Goal: Task Accomplishment & Management: Use online tool/utility

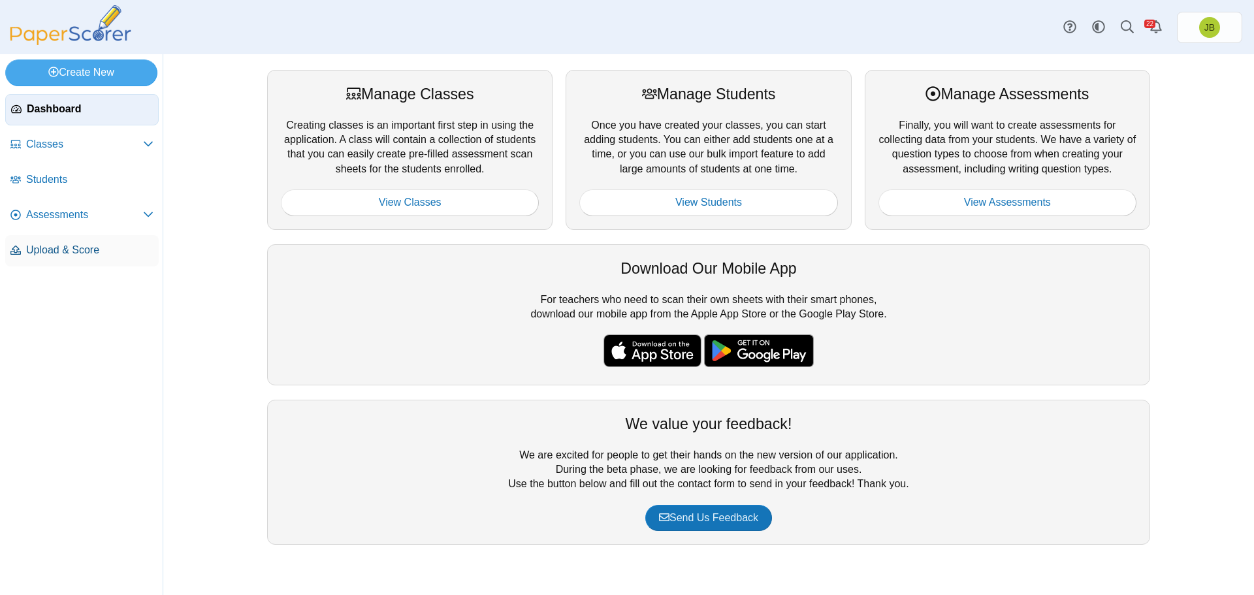
click at [50, 254] on span "Upload & Score" at bounding box center [89, 250] width 127 height 14
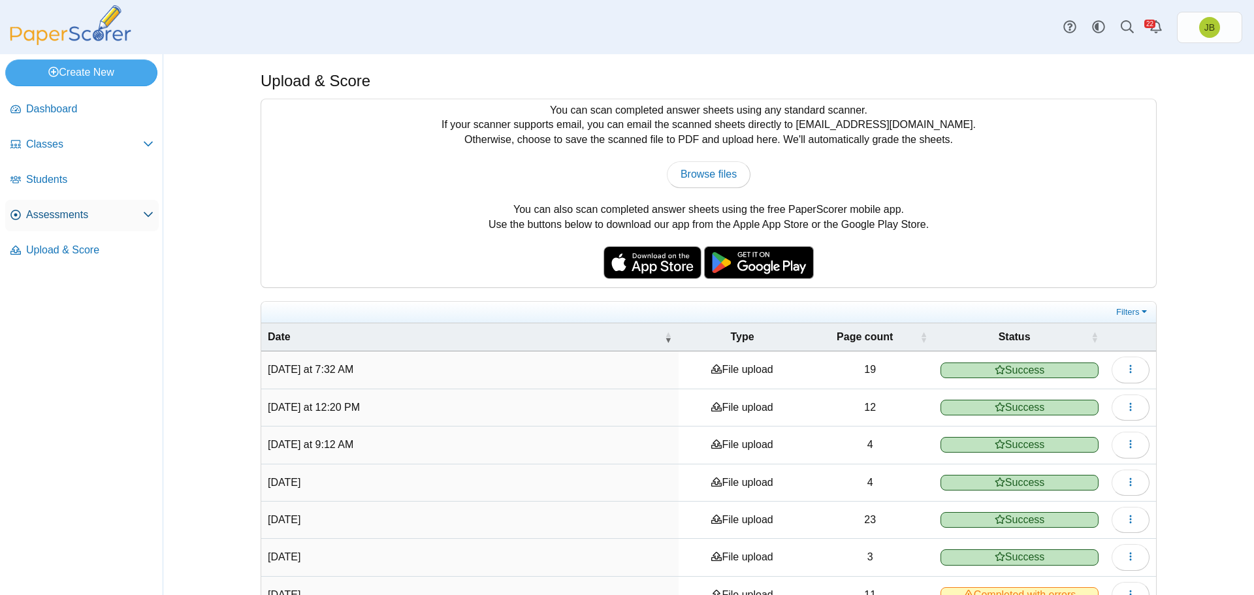
click at [50, 215] on span "Assessments" at bounding box center [84, 215] width 117 height 14
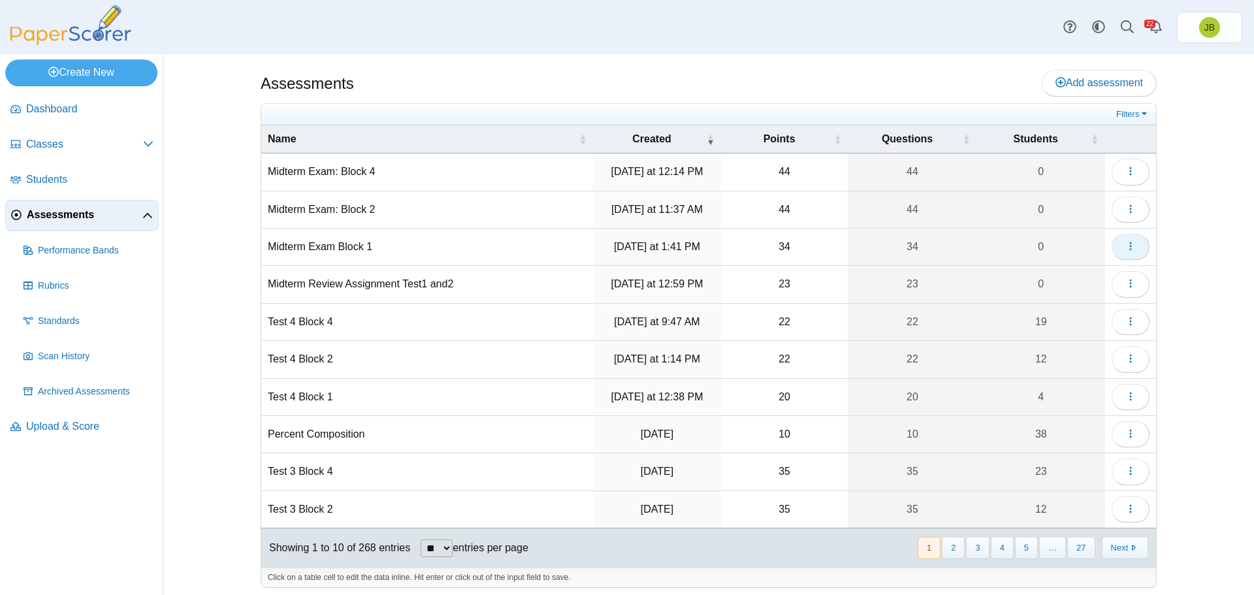
click at [1125, 251] on span "button" at bounding box center [1130, 246] width 10 height 11
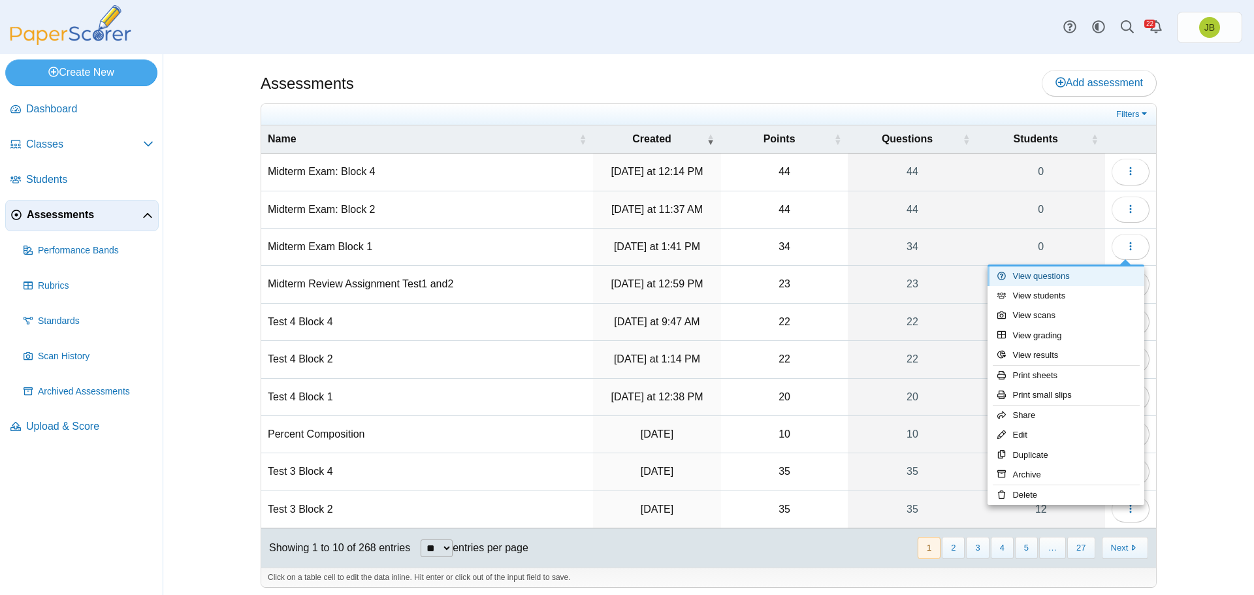
click at [1051, 280] on link "View questions" at bounding box center [1065, 276] width 157 height 20
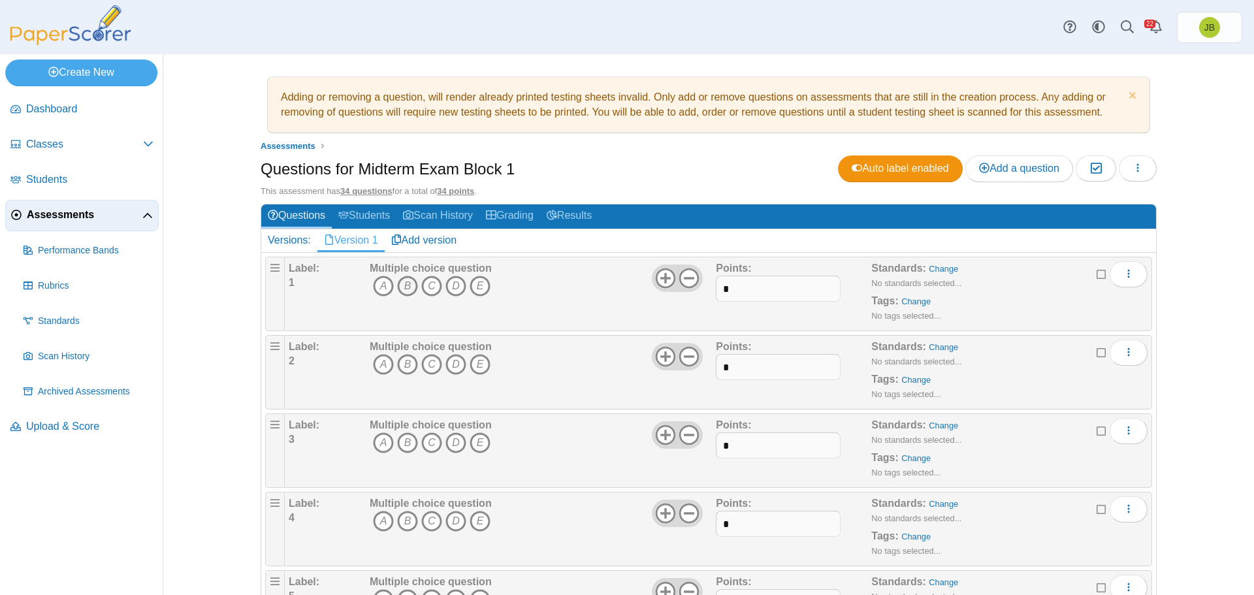
click at [404, 285] on icon "B" at bounding box center [407, 286] width 21 height 21
click at [430, 366] on icon "C" at bounding box center [431, 364] width 21 height 21
click at [423, 441] on icon "C" at bounding box center [431, 442] width 21 height 21
click at [377, 528] on icon "A" at bounding box center [383, 521] width 21 height 21
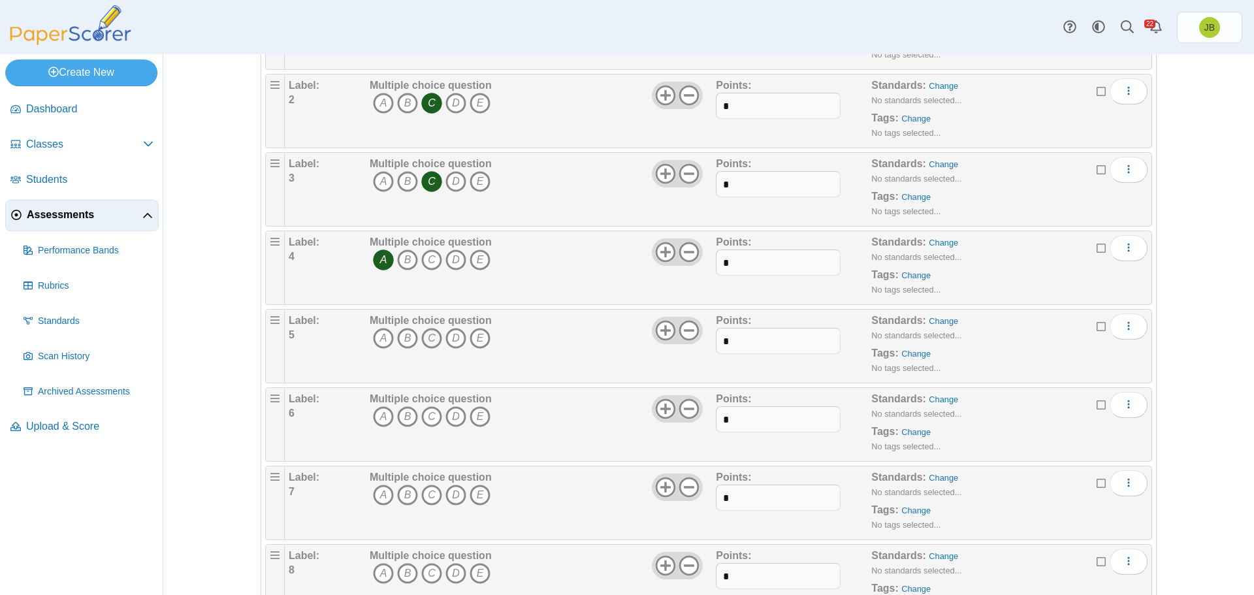
click at [428, 340] on icon "C" at bounding box center [431, 338] width 21 height 21
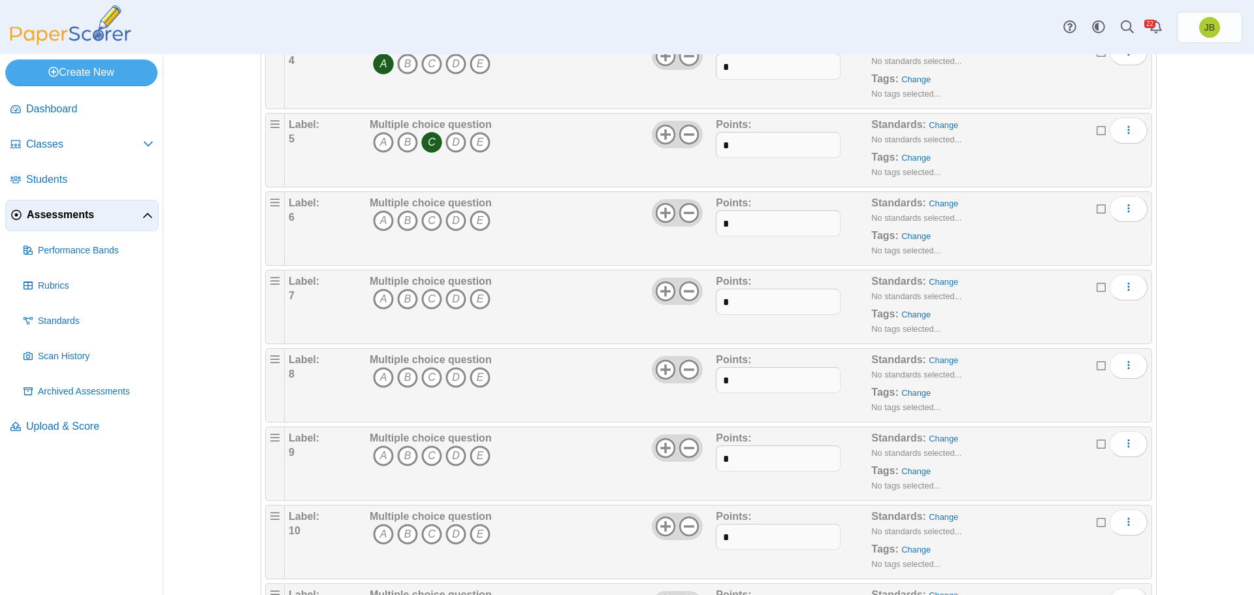
scroll to position [522, 0]
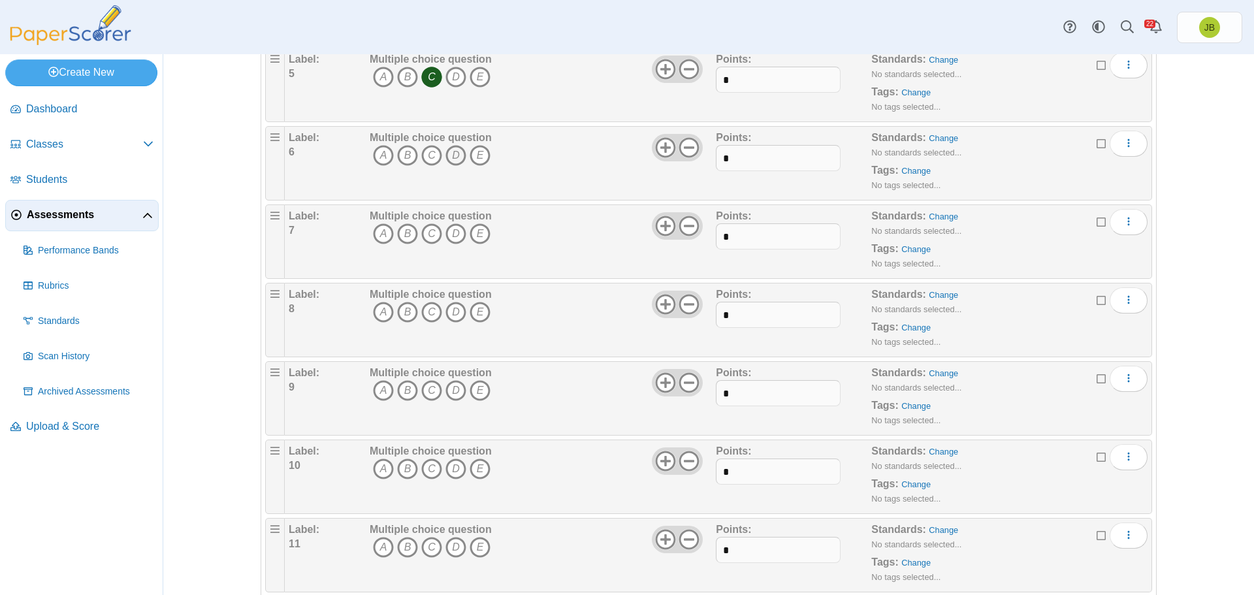
click at [454, 155] on icon "D" at bounding box center [455, 155] width 21 height 21
click at [375, 238] on icon "A" at bounding box center [383, 233] width 21 height 21
click at [423, 312] on icon "C" at bounding box center [431, 312] width 21 height 21
click at [428, 390] on icon "C" at bounding box center [431, 390] width 21 height 21
click at [449, 464] on icon "D" at bounding box center [455, 468] width 21 height 21
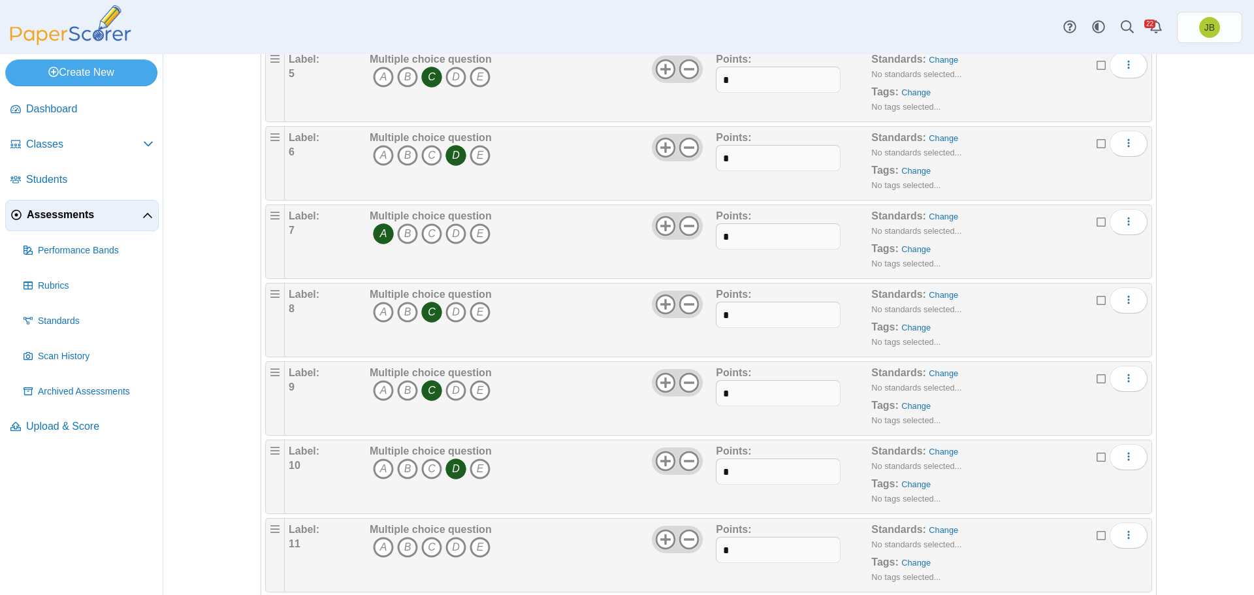
scroll to position [653, 0]
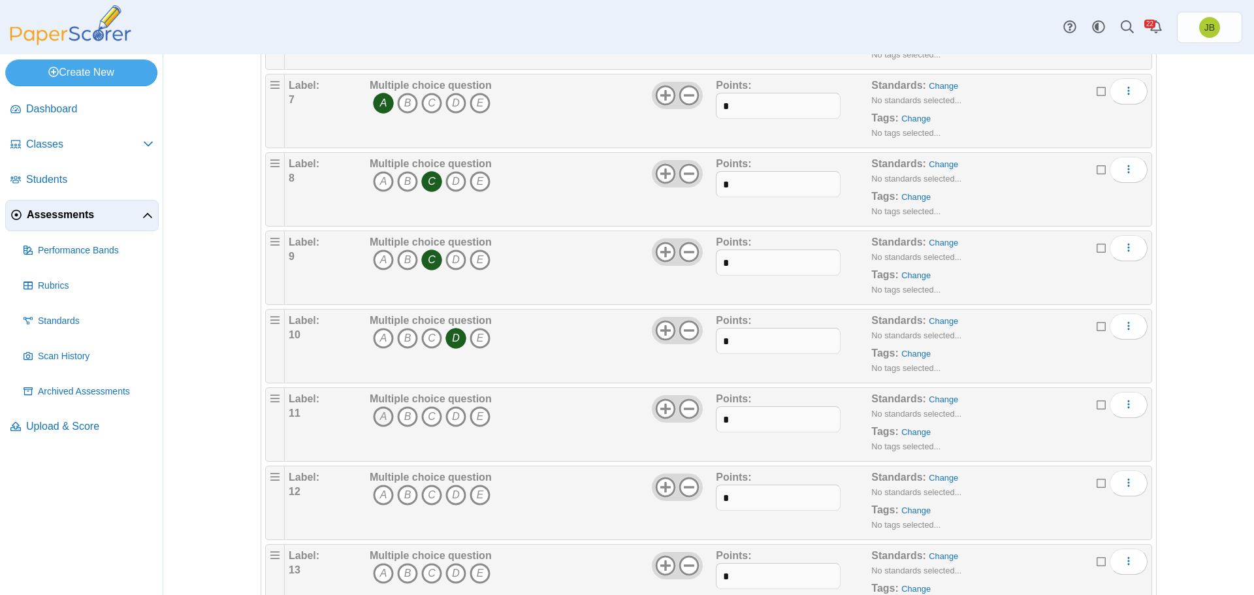
click at [382, 418] on icon "A" at bounding box center [383, 416] width 21 height 21
click at [379, 498] on icon "A" at bounding box center [383, 495] width 21 height 21
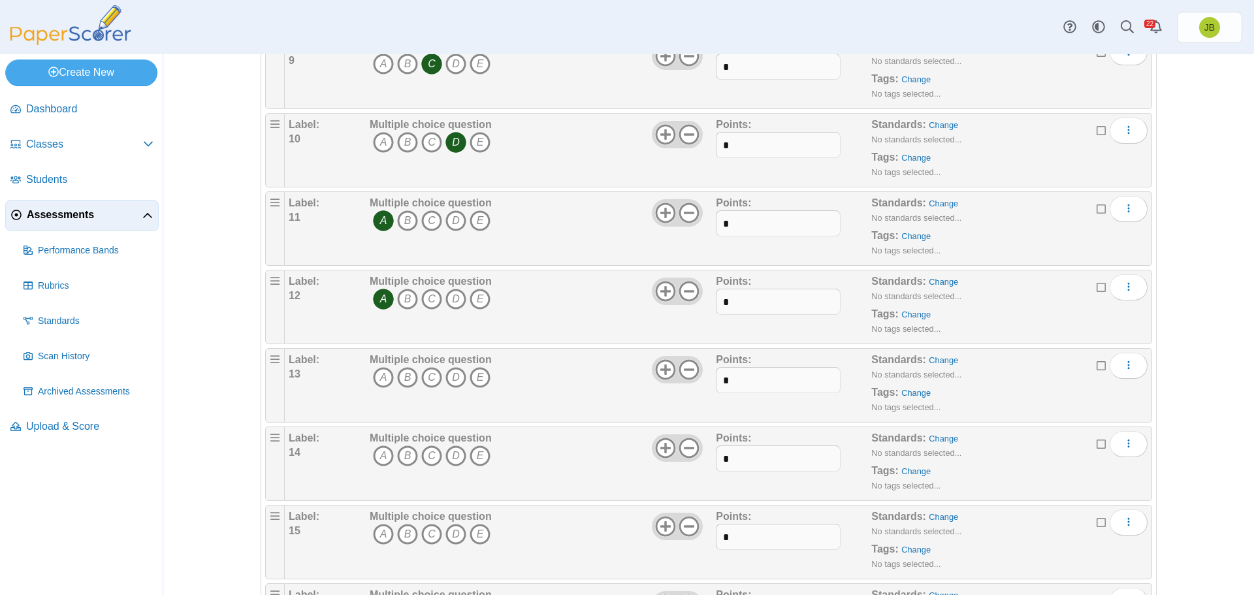
scroll to position [980, 0]
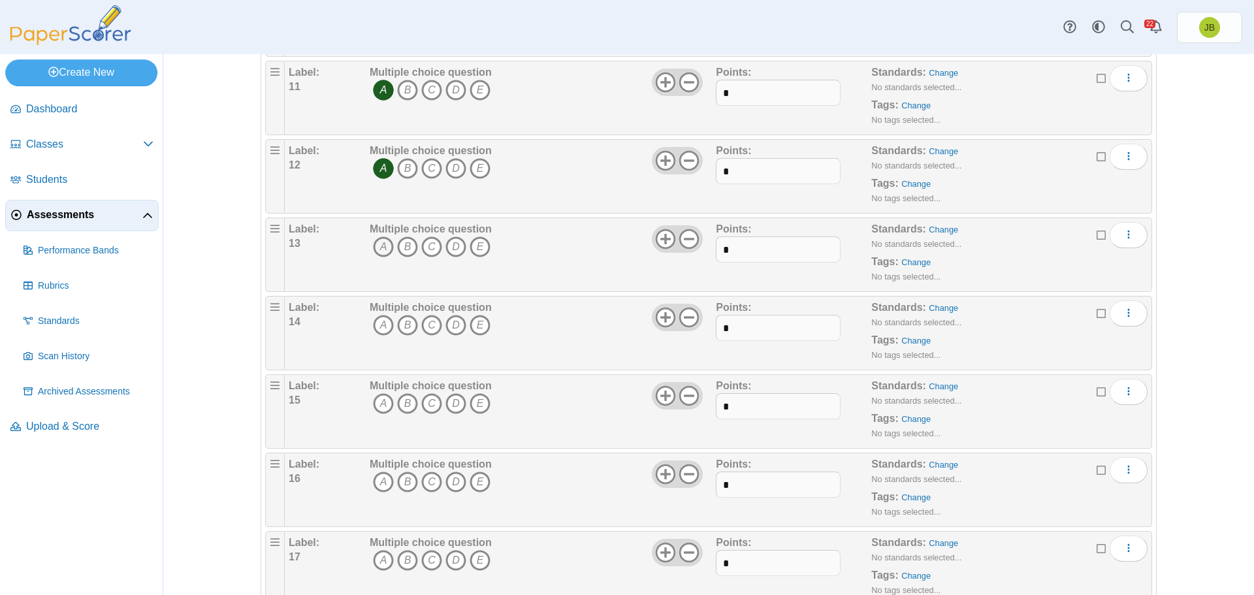
click at [376, 247] on icon "A" at bounding box center [383, 246] width 21 height 21
click at [403, 320] on icon "B" at bounding box center [407, 325] width 21 height 21
click at [404, 406] on icon "B" at bounding box center [407, 403] width 21 height 21
click at [428, 481] on icon "C" at bounding box center [431, 482] width 21 height 21
click at [402, 556] on icon "B" at bounding box center [407, 560] width 21 height 21
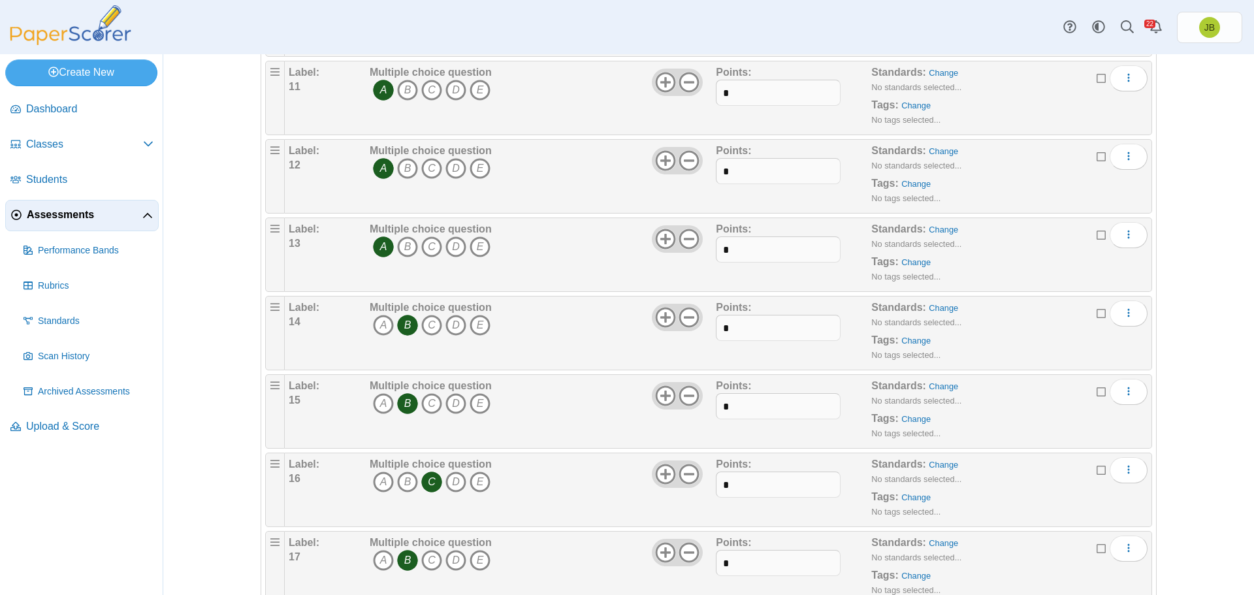
scroll to position [1110, 0]
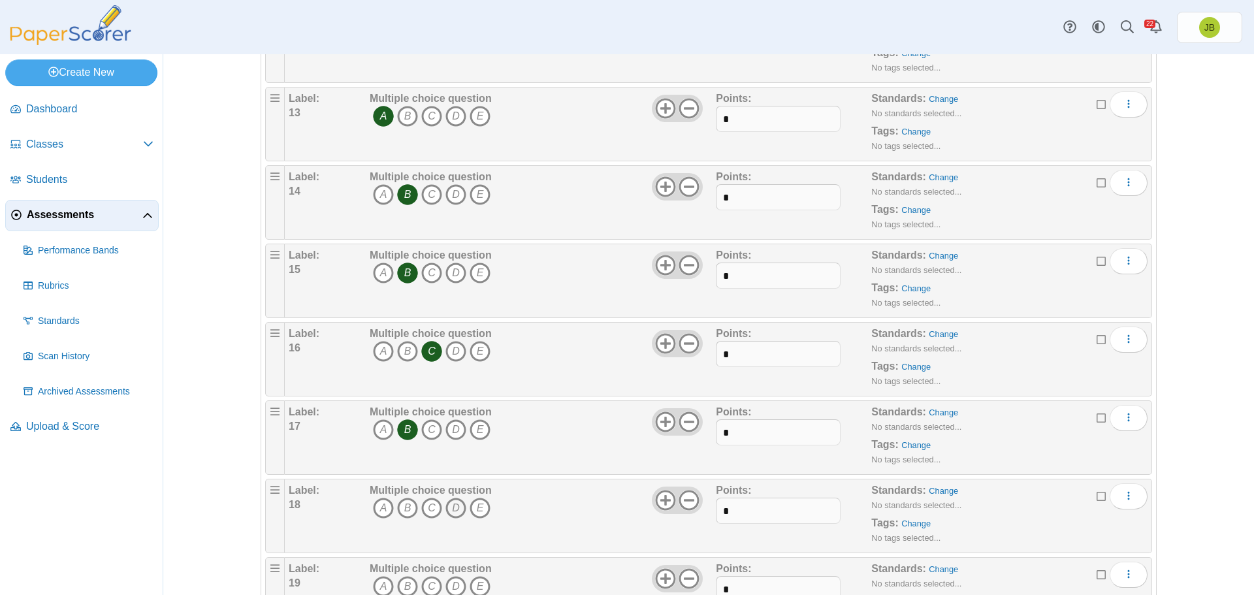
click at [451, 508] on icon "D" at bounding box center [455, 508] width 21 height 21
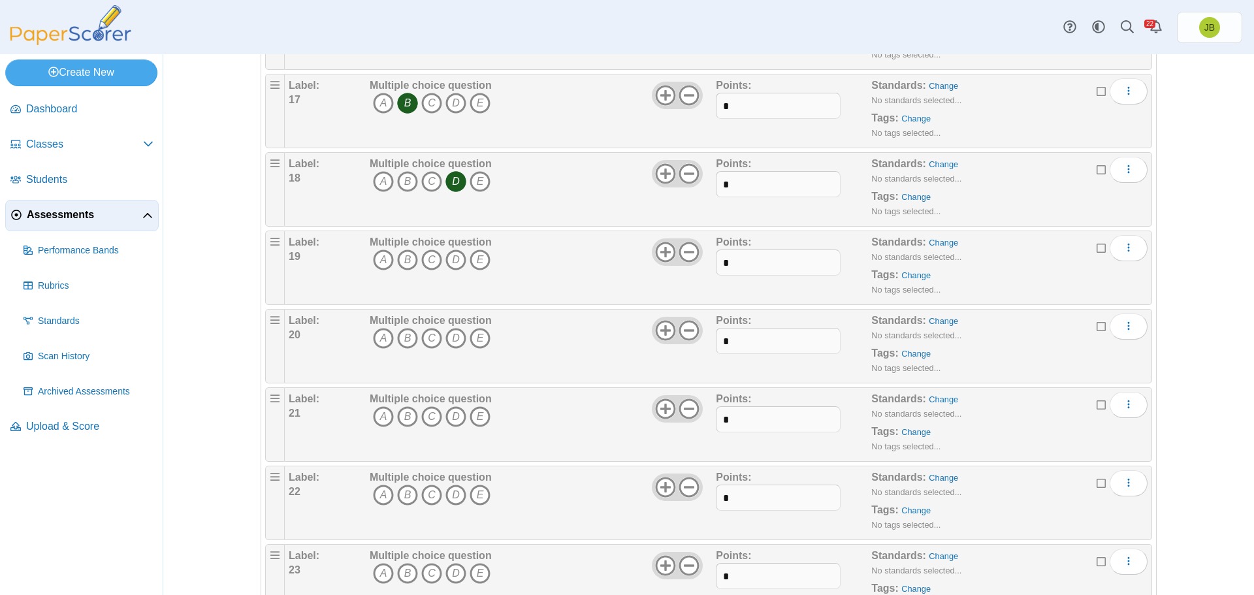
scroll to position [1502, 0]
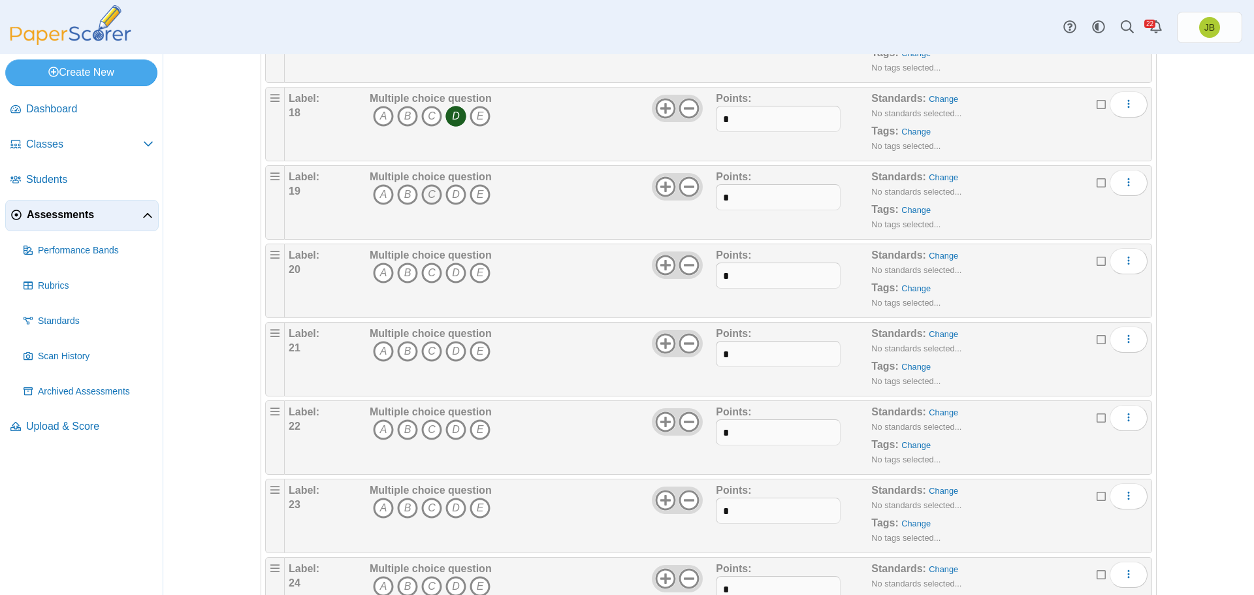
click at [429, 195] on icon "C" at bounding box center [431, 194] width 21 height 21
click at [427, 274] on icon "C" at bounding box center [431, 273] width 21 height 21
click at [381, 348] on icon "A" at bounding box center [383, 351] width 21 height 21
click at [375, 426] on icon "A" at bounding box center [383, 429] width 21 height 21
click at [428, 505] on icon "C" at bounding box center [431, 508] width 21 height 21
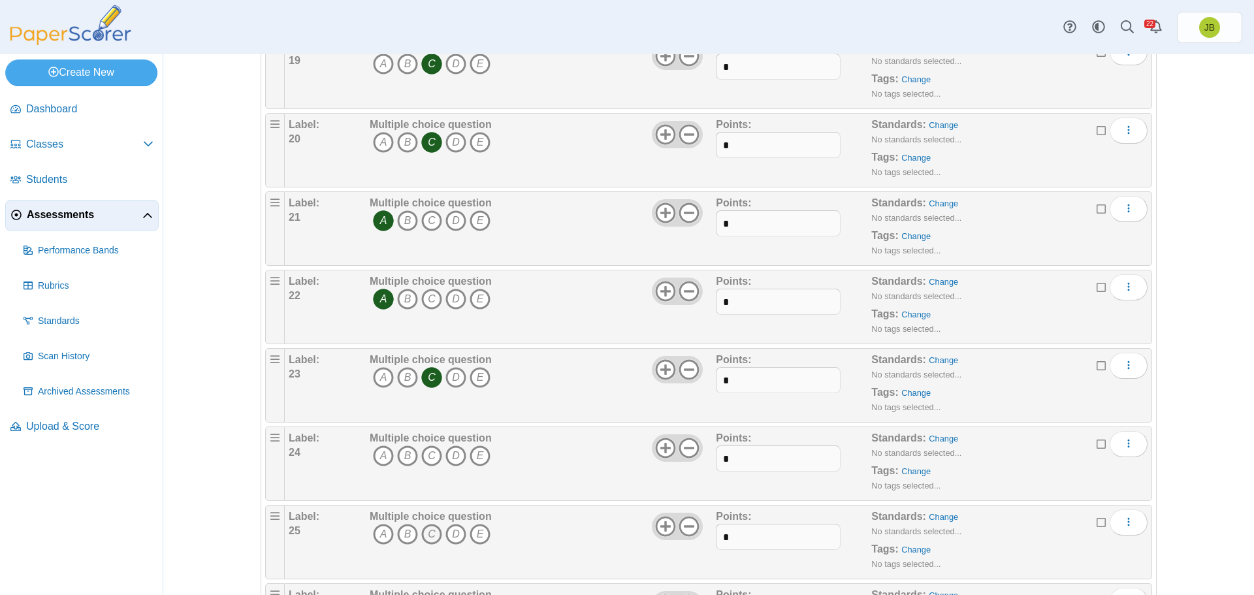
scroll to position [1698, 0]
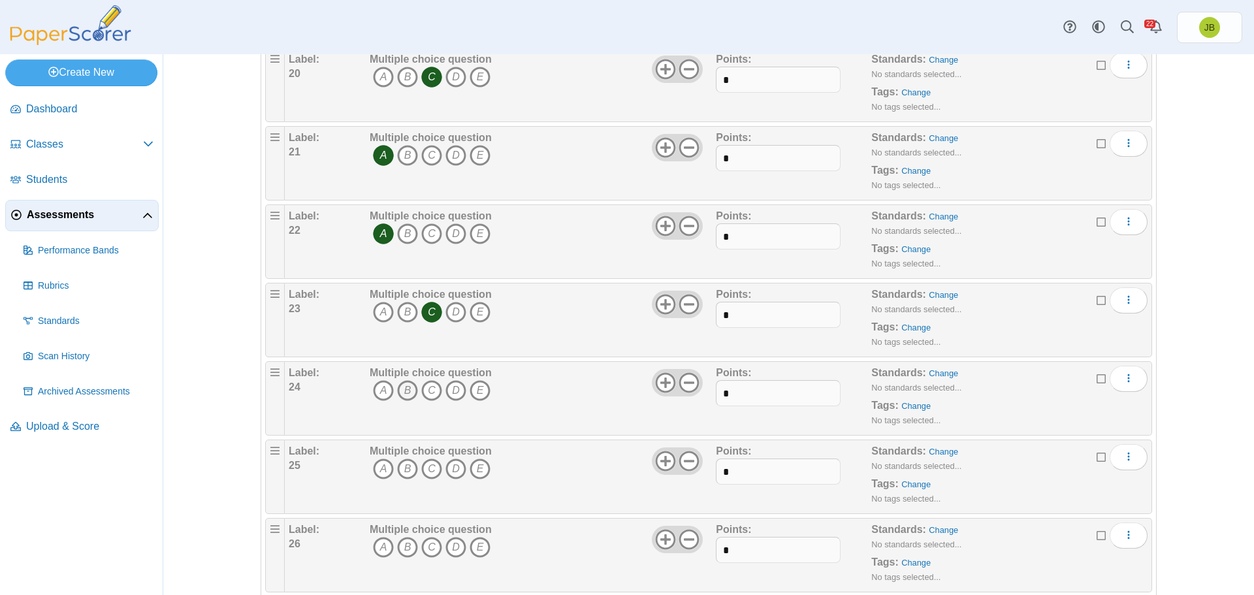
click at [406, 389] on icon "B" at bounding box center [407, 390] width 21 height 21
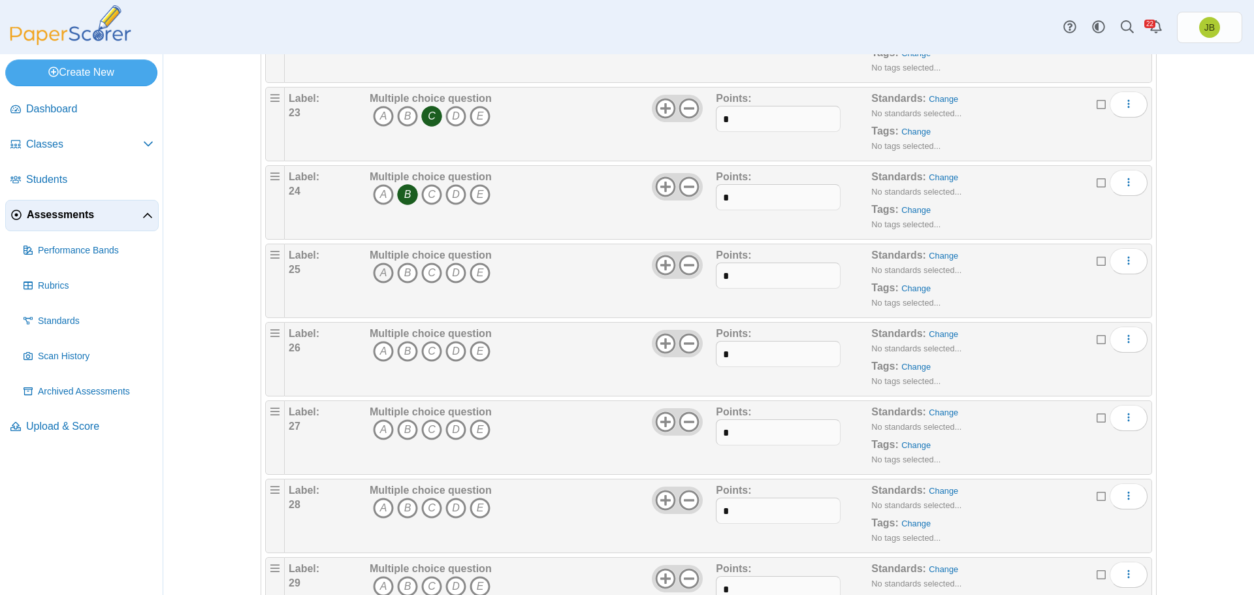
click at [379, 273] on icon "A" at bounding box center [383, 273] width 21 height 21
click at [427, 355] on icon "C" at bounding box center [431, 351] width 21 height 21
click at [404, 428] on icon "B" at bounding box center [407, 429] width 21 height 21
click at [402, 510] on icon "B" at bounding box center [407, 508] width 21 height 21
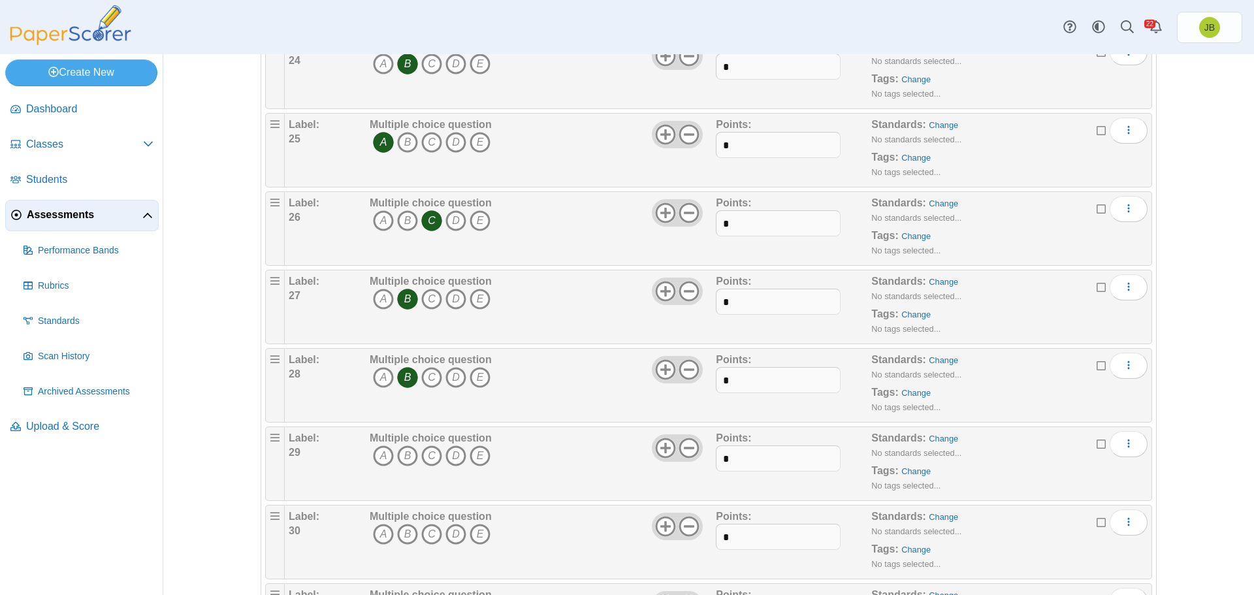
scroll to position [2090, 0]
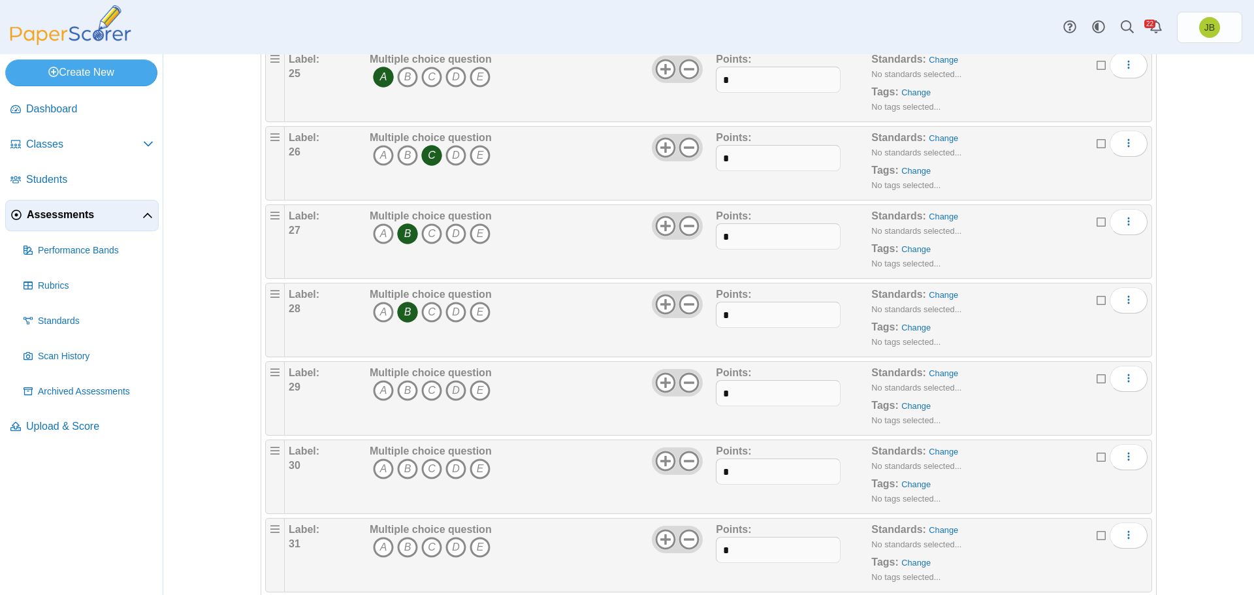
click at [456, 387] on icon "D" at bounding box center [455, 390] width 21 height 21
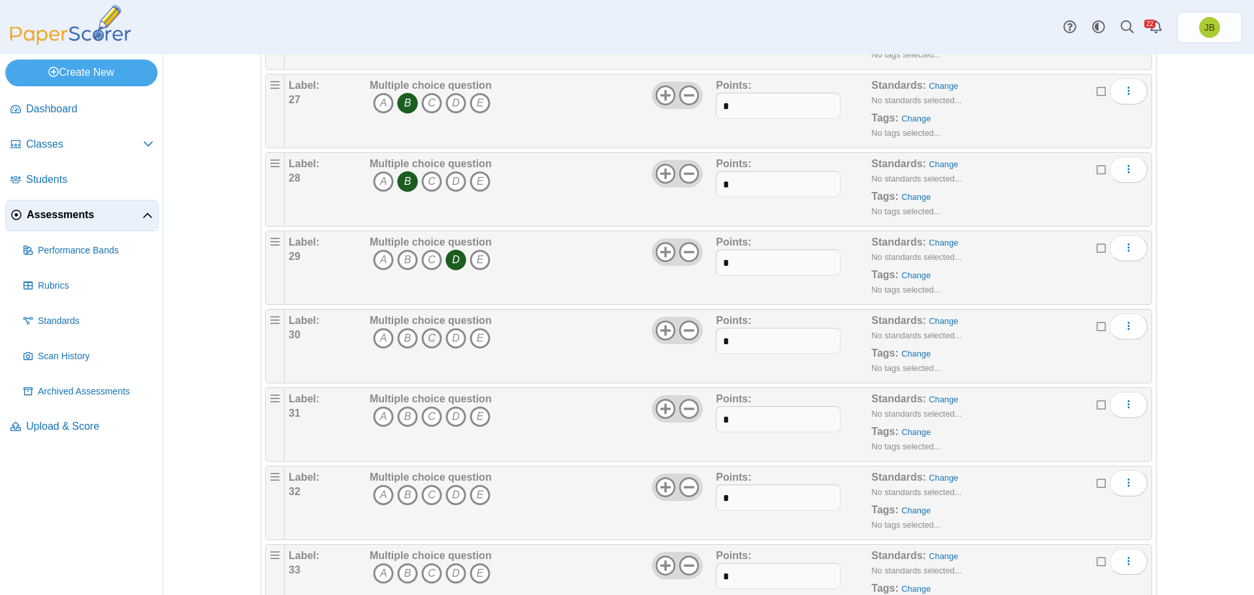
click at [427, 336] on icon "C" at bounding box center [431, 338] width 21 height 21
click at [380, 415] on icon "A" at bounding box center [383, 416] width 21 height 21
click at [381, 497] on icon "A" at bounding box center [383, 495] width 21 height 21
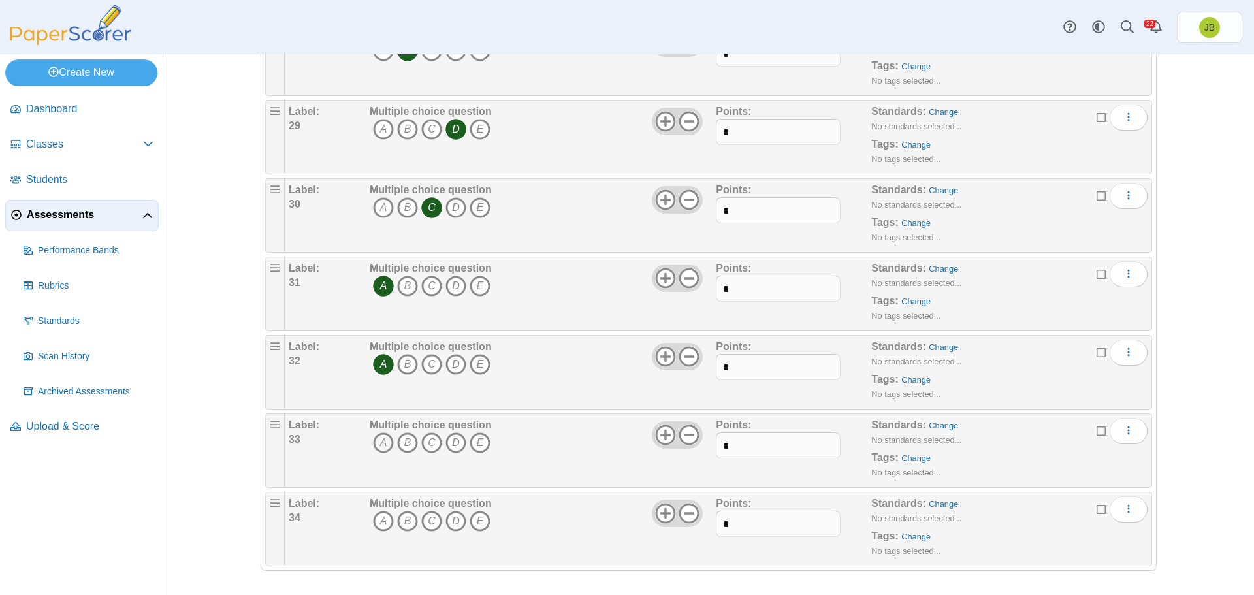
click at [377, 445] on icon "A" at bounding box center [383, 442] width 21 height 21
click at [406, 525] on icon "B" at bounding box center [407, 521] width 21 height 21
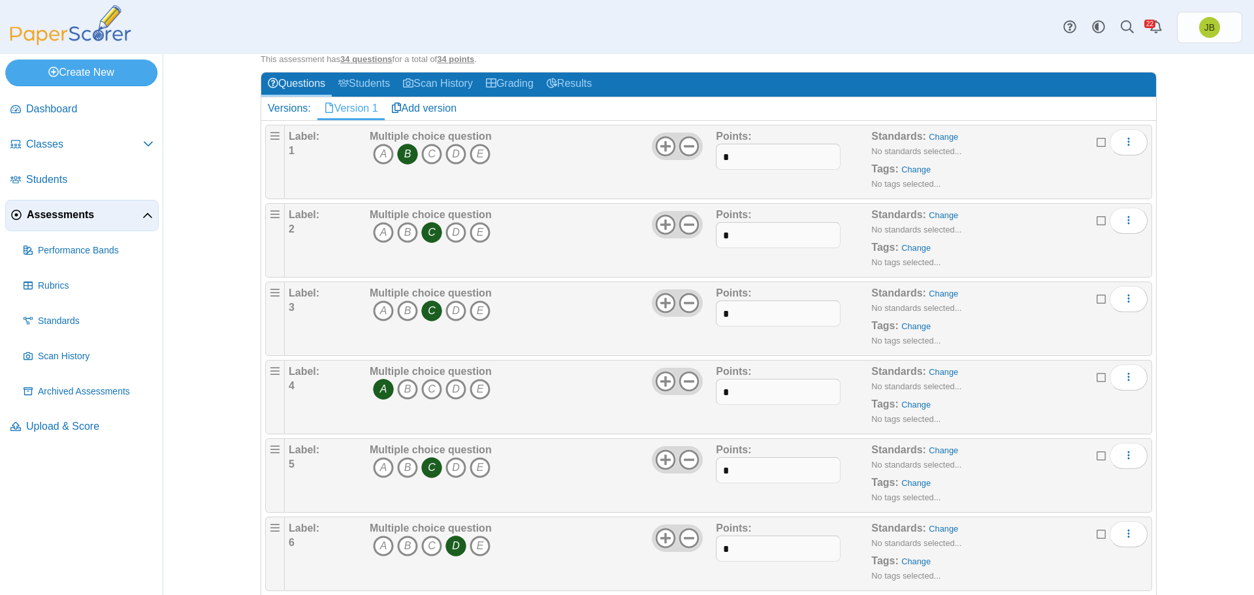
scroll to position [0, 0]
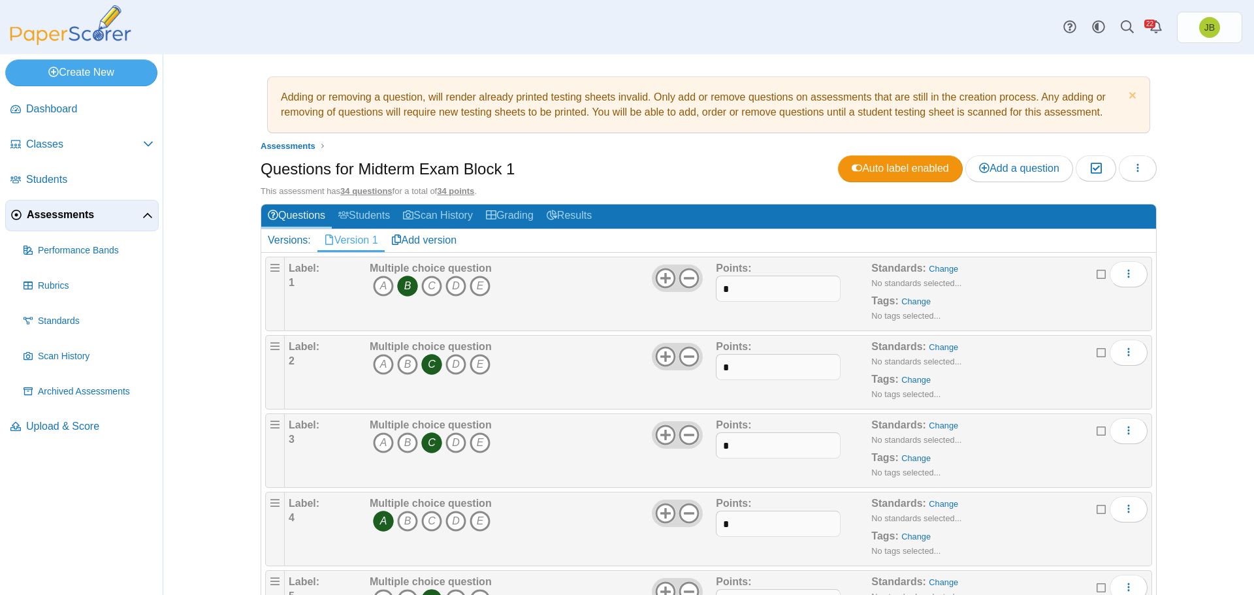
click at [66, 214] on span "Assessments" at bounding box center [85, 215] width 116 height 14
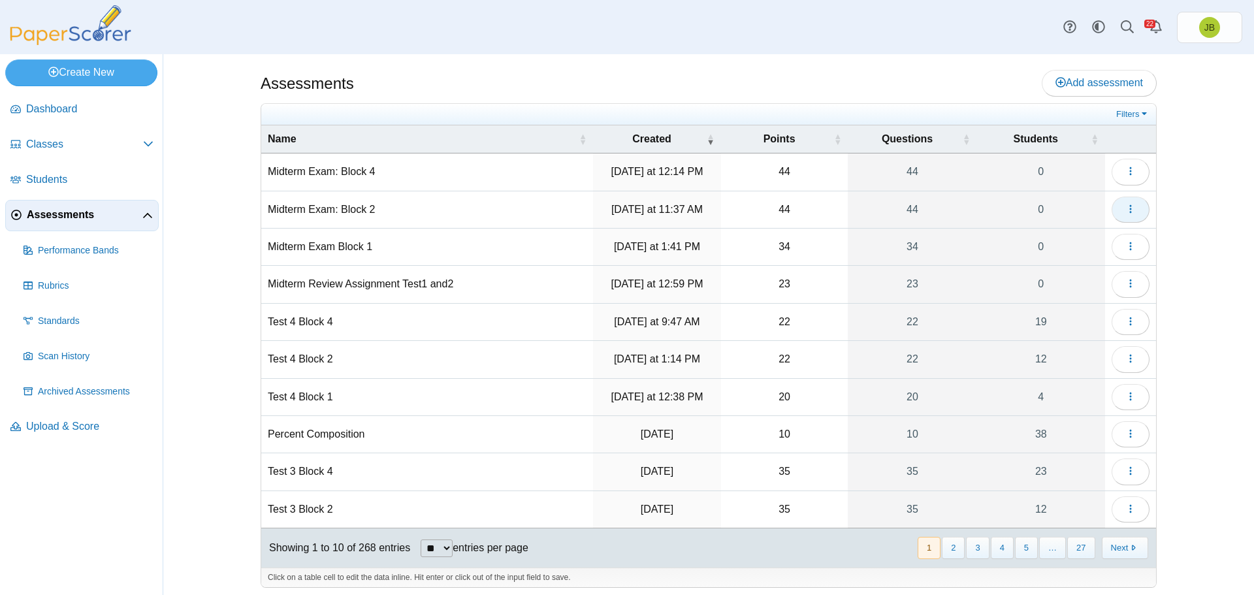
click at [1133, 208] on button "button" at bounding box center [1130, 210] width 38 height 26
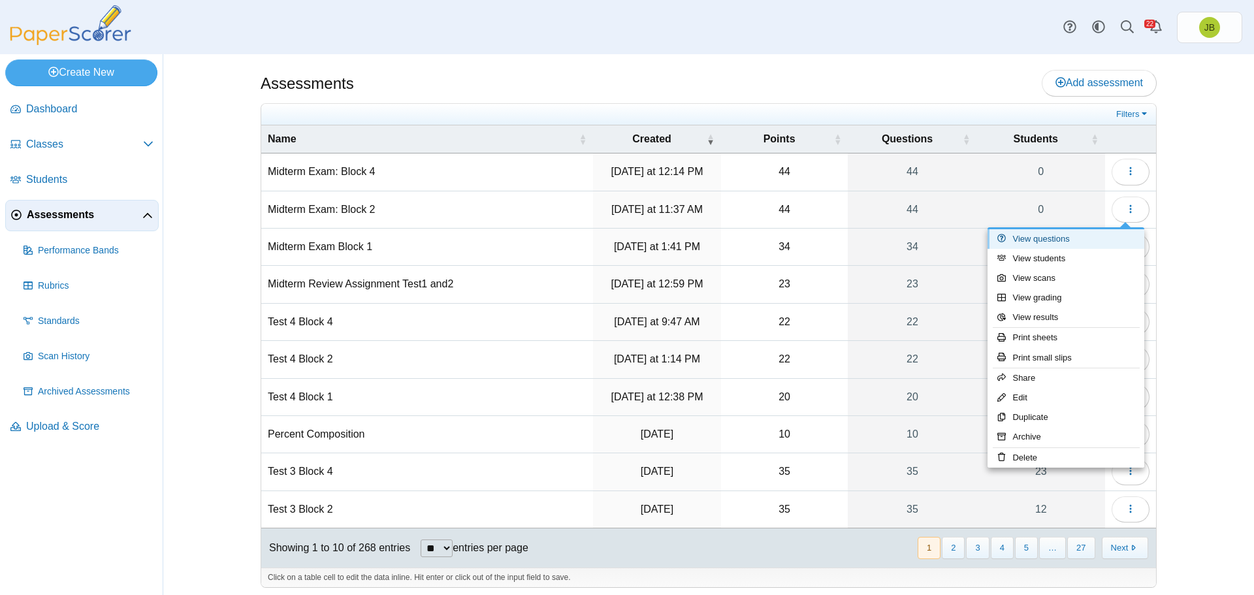
click at [1063, 242] on link "View questions" at bounding box center [1065, 239] width 157 height 20
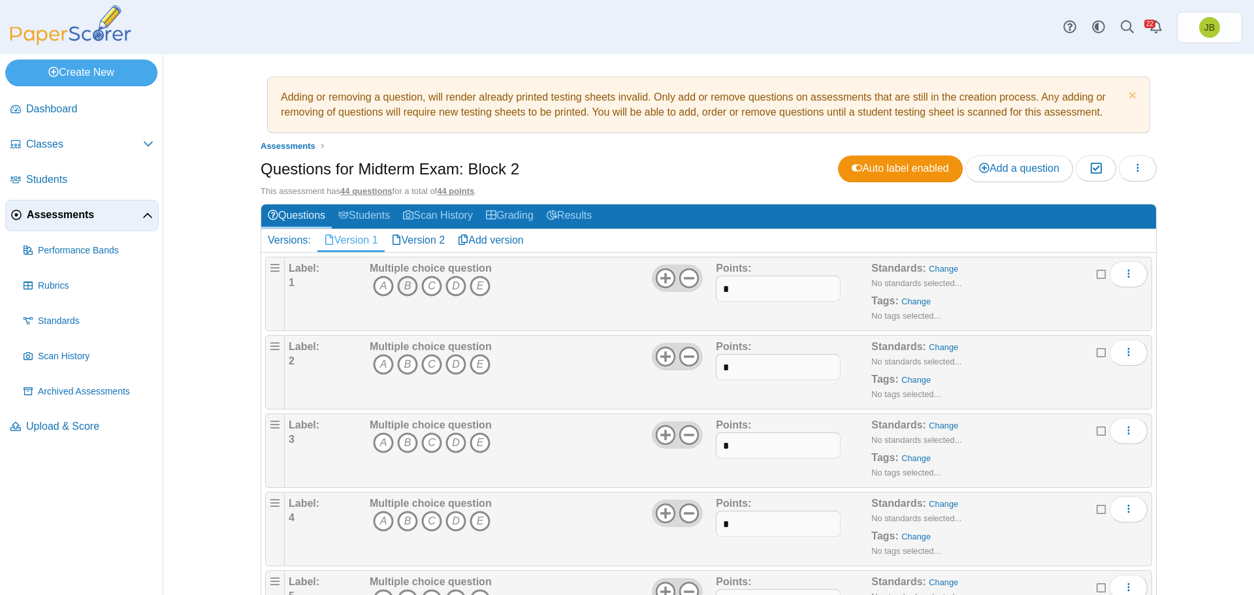
click at [405, 283] on icon "B" at bounding box center [407, 286] width 21 height 21
click at [425, 366] on icon "C" at bounding box center [431, 364] width 21 height 21
click at [427, 438] on icon "C" at bounding box center [431, 442] width 21 height 21
click at [377, 520] on icon "A" at bounding box center [383, 521] width 21 height 21
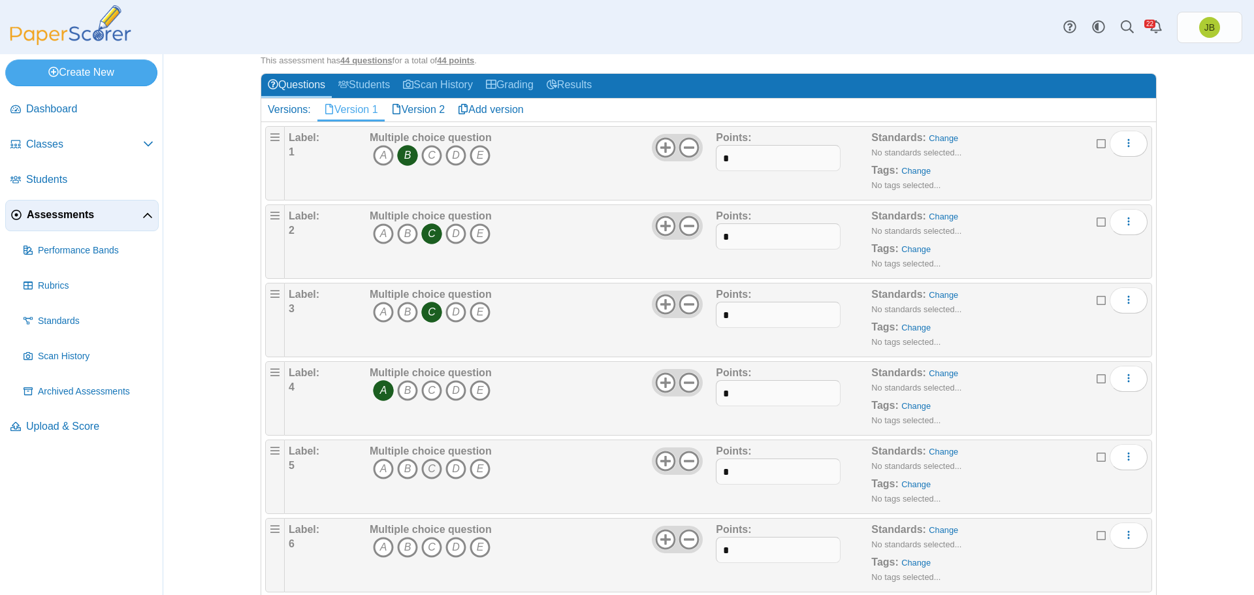
click at [428, 470] on icon "C" at bounding box center [431, 468] width 21 height 21
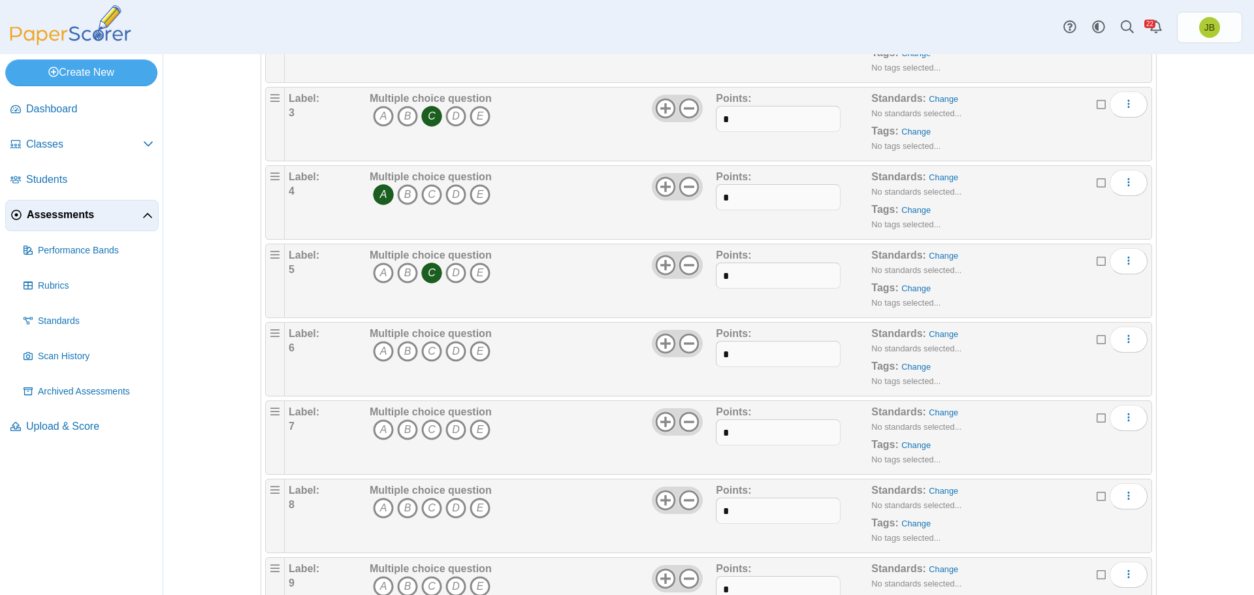
scroll to position [522, 0]
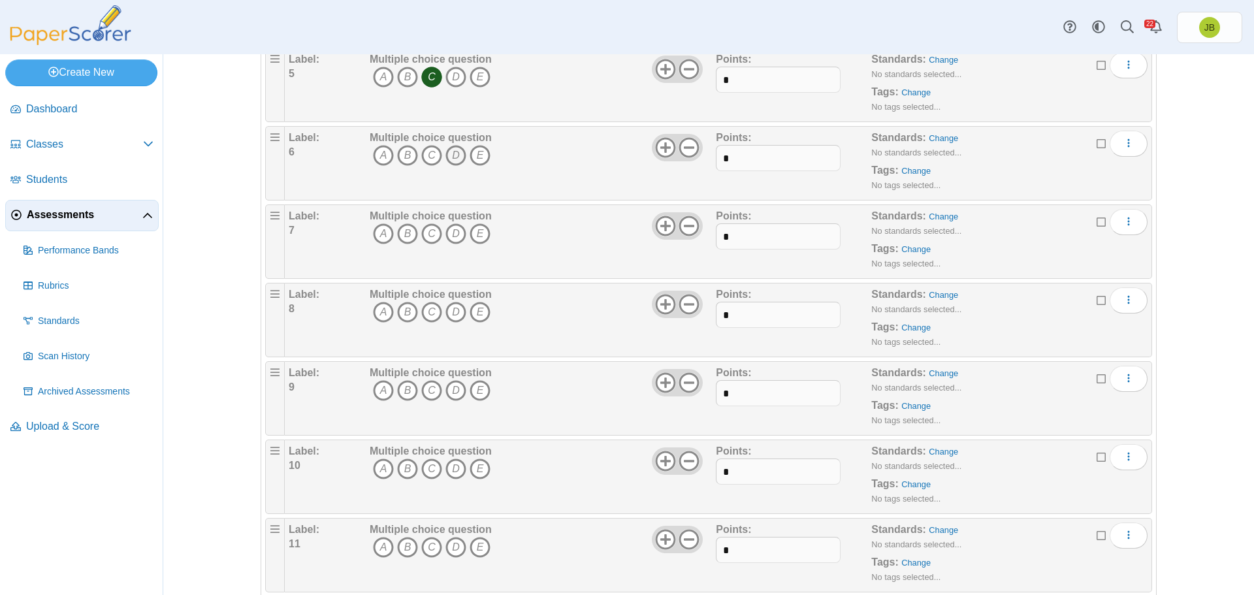
click at [451, 154] on icon "D" at bounding box center [455, 155] width 21 height 21
drag, startPoint x: 374, startPoint y: 231, endPoint x: 384, endPoint y: 251, distance: 22.5
click at [376, 231] on icon "A" at bounding box center [383, 233] width 21 height 21
click at [426, 314] on icon "C" at bounding box center [431, 312] width 21 height 21
click at [428, 390] on icon "C" at bounding box center [431, 390] width 21 height 21
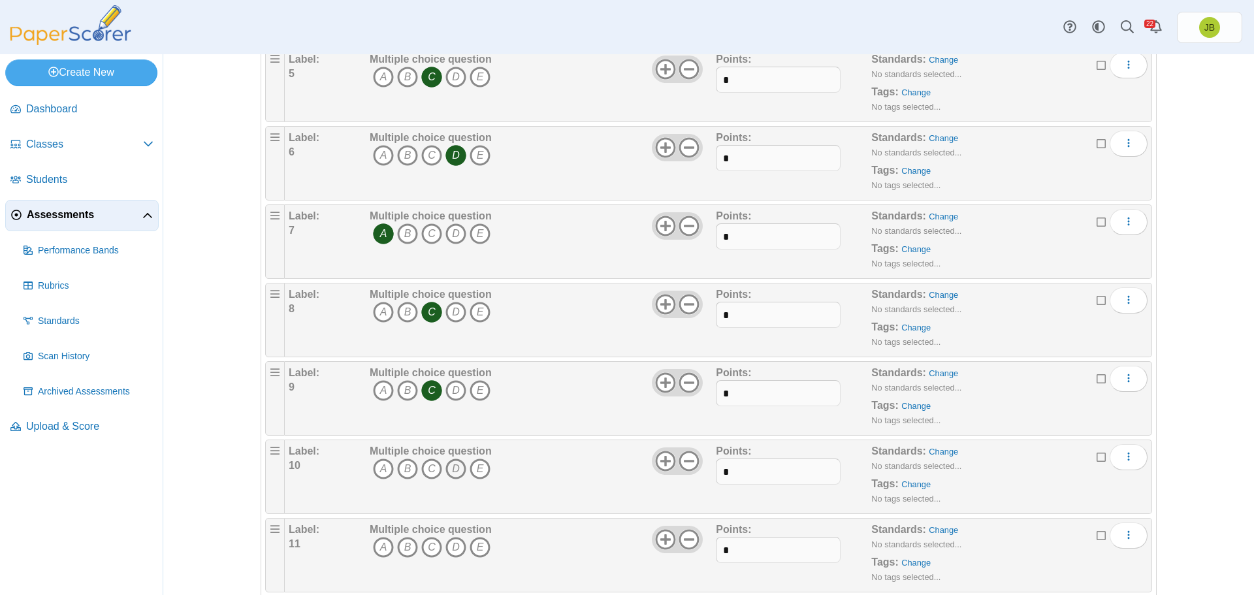
click at [454, 469] on icon "D" at bounding box center [455, 468] width 21 height 21
click at [380, 541] on icon "A" at bounding box center [383, 547] width 21 height 21
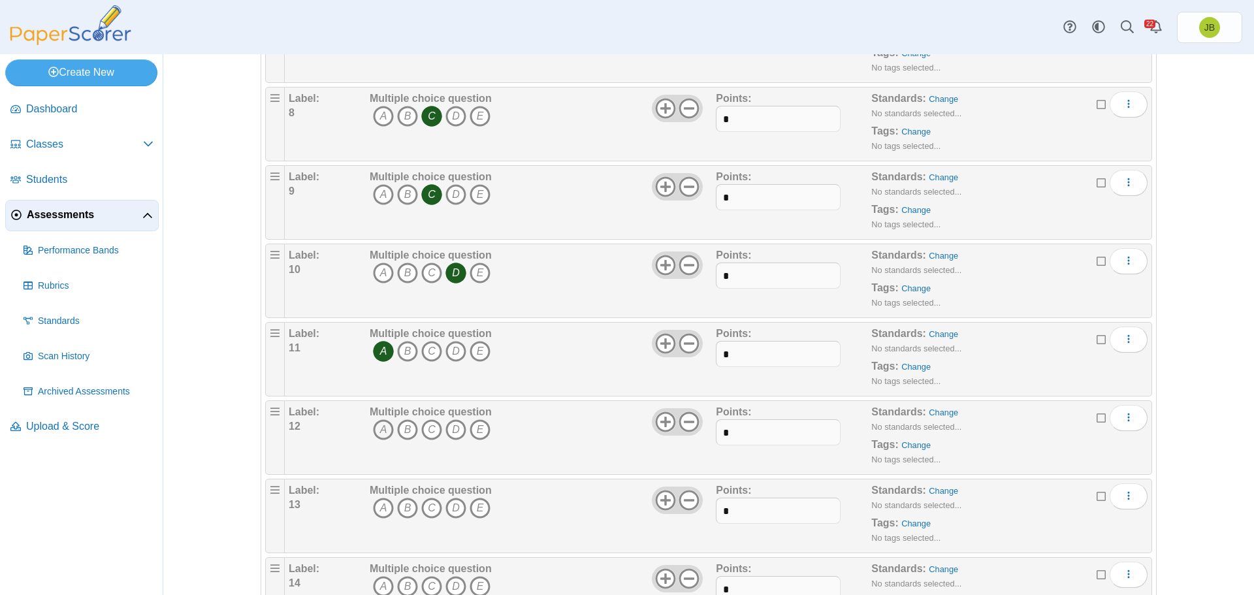
click at [379, 428] on icon "A" at bounding box center [383, 429] width 21 height 21
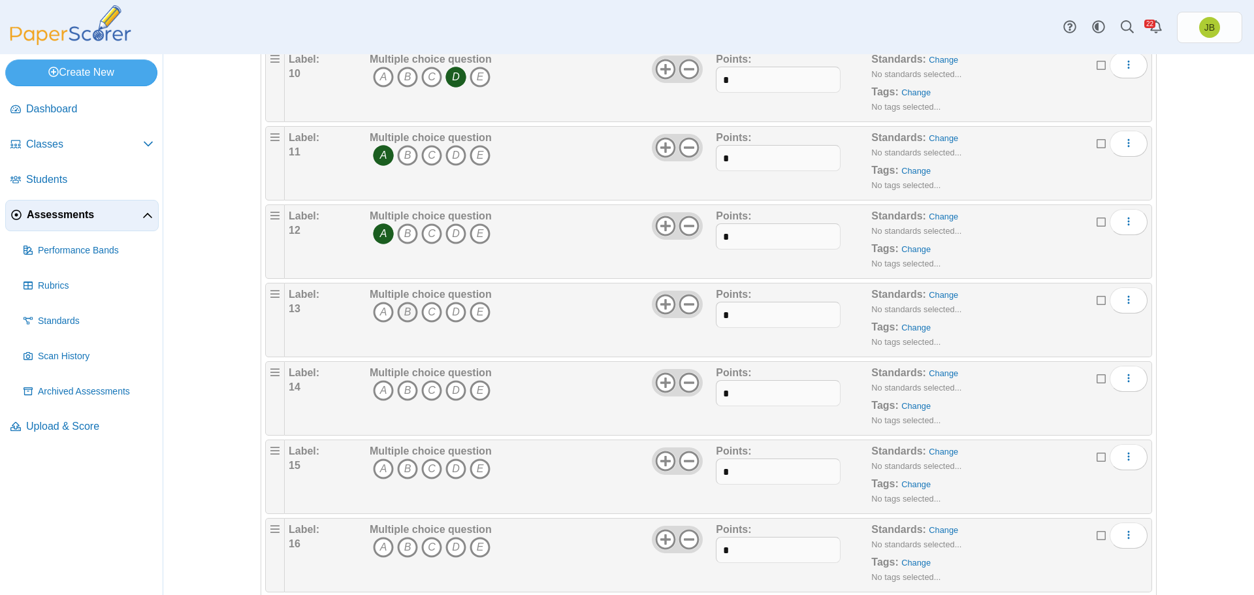
click at [403, 315] on icon "B" at bounding box center [407, 312] width 21 height 21
click at [406, 386] on icon "B" at bounding box center [407, 390] width 21 height 21
click at [455, 470] on icon "D" at bounding box center [455, 468] width 21 height 21
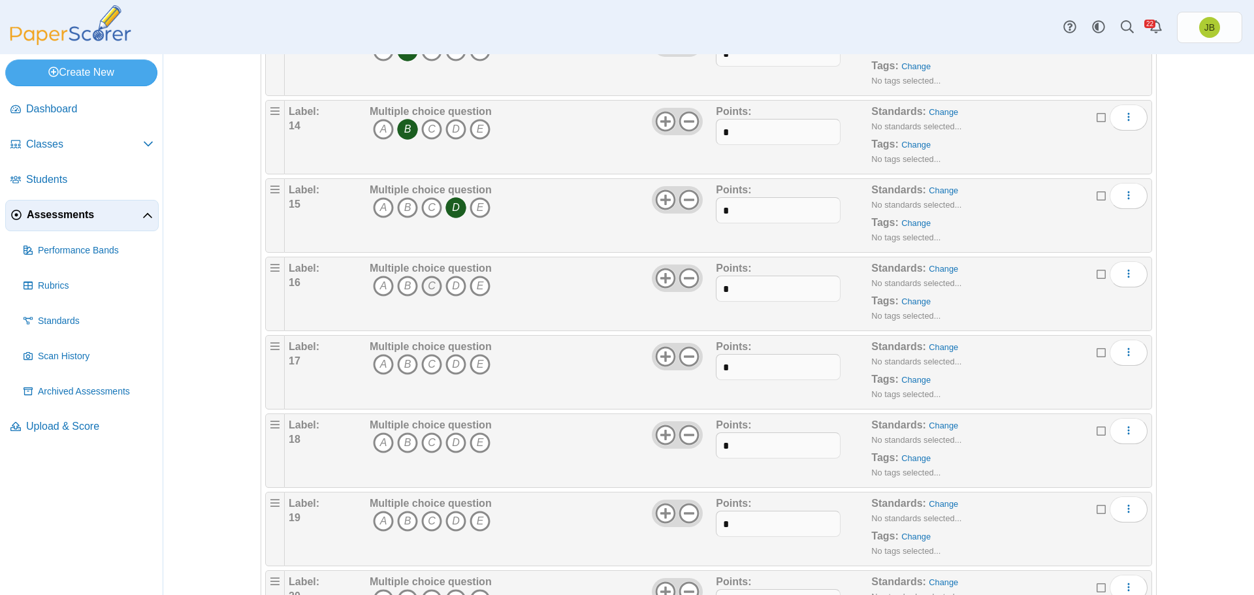
click at [425, 285] on icon "C" at bounding box center [431, 286] width 21 height 21
click at [405, 361] on icon "B" at bounding box center [407, 364] width 21 height 21
click at [453, 440] on icon "D" at bounding box center [455, 442] width 21 height 21
click at [429, 517] on icon "C" at bounding box center [431, 521] width 21 height 21
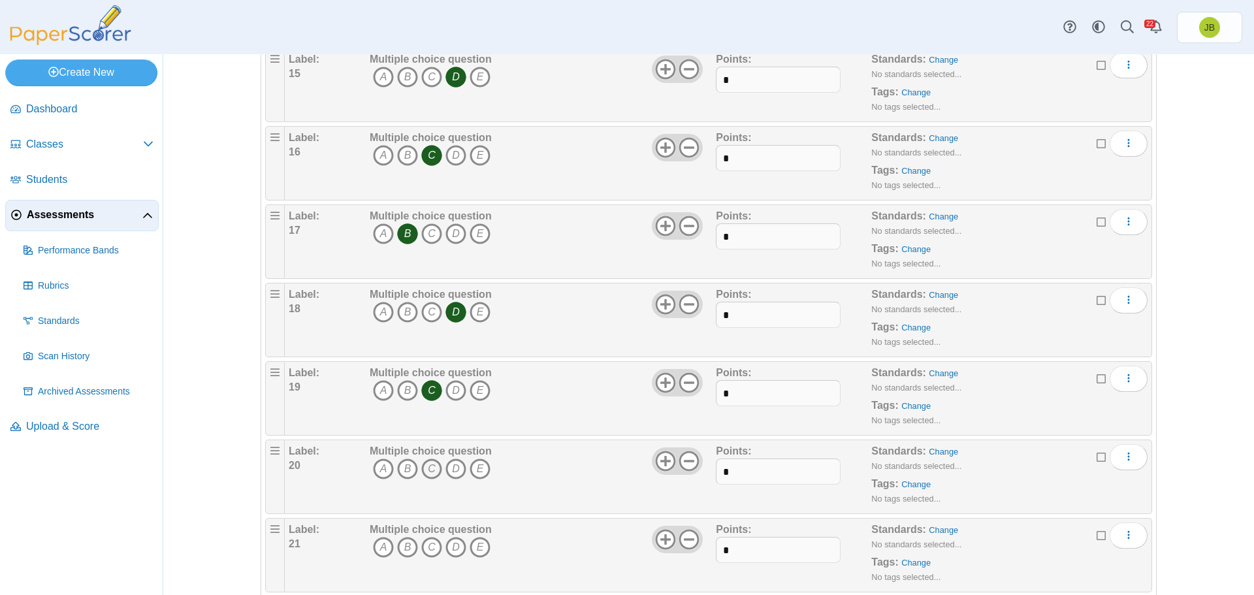
click at [426, 471] on icon "C" at bounding box center [431, 468] width 21 height 21
click at [383, 542] on icon "A" at bounding box center [383, 547] width 21 height 21
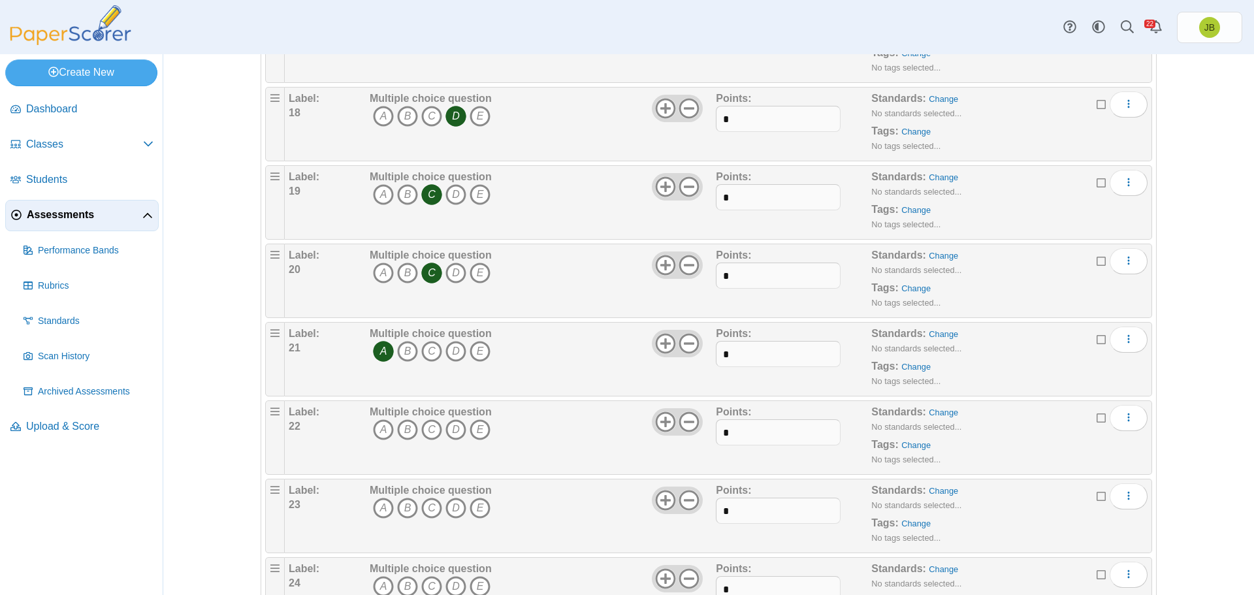
scroll to position [1633, 0]
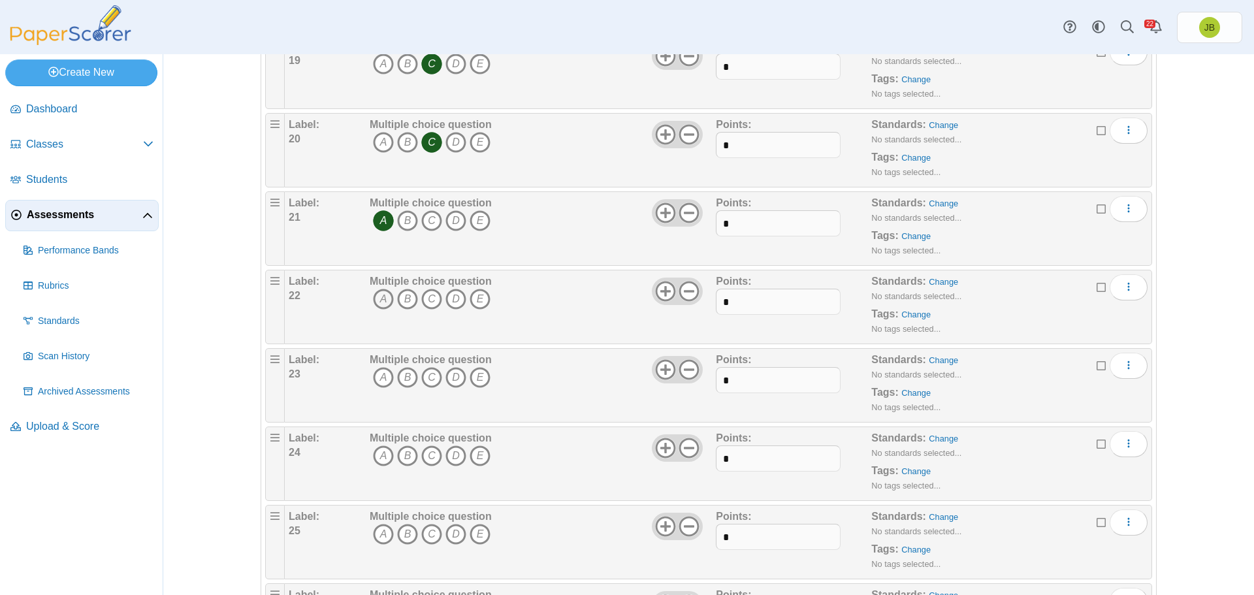
click at [376, 299] on icon "A" at bounding box center [383, 299] width 21 height 21
click at [425, 376] on icon "C" at bounding box center [431, 377] width 21 height 21
click at [405, 455] on icon "B" at bounding box center [407, 455] width 21 height 21
click at [375, 536] on icon "A" at bounding box center [383, 534] width 21 height 21
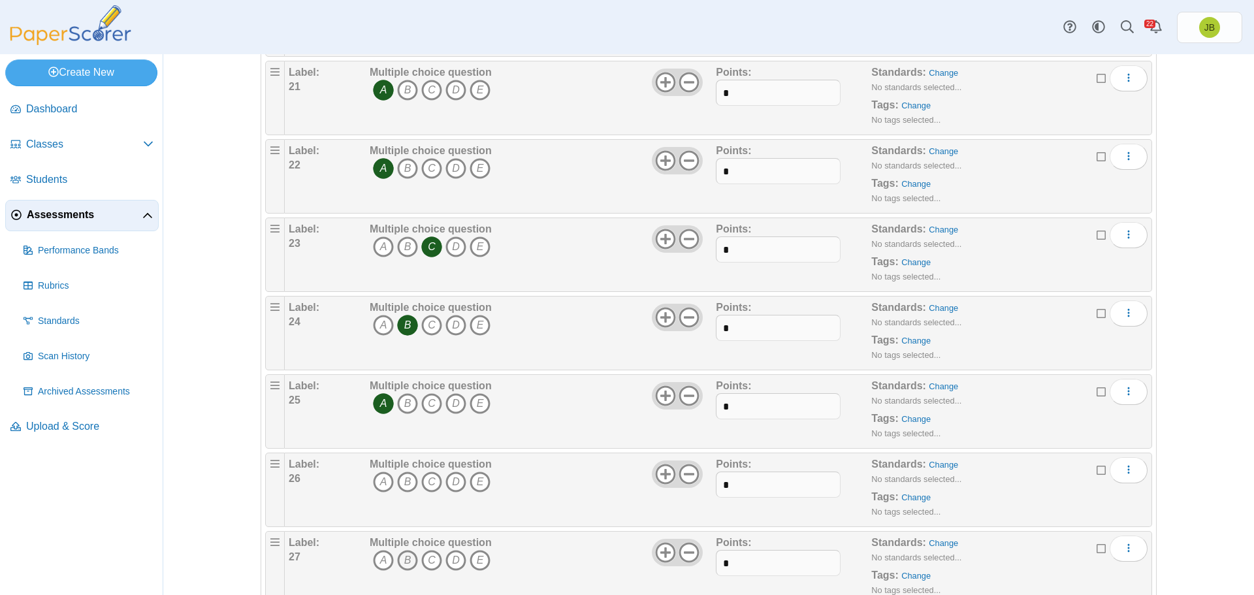
scroll to position [1829, 0]
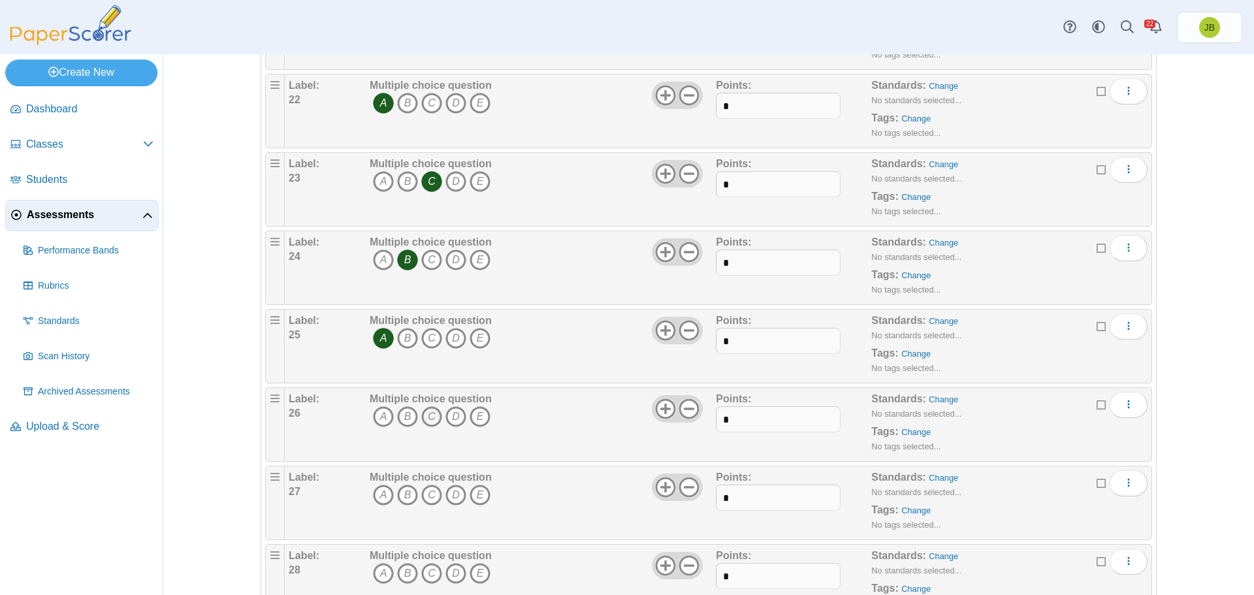
click at [425, 420] on icon "C" at bounding box center [431, 416] width 21 height 21
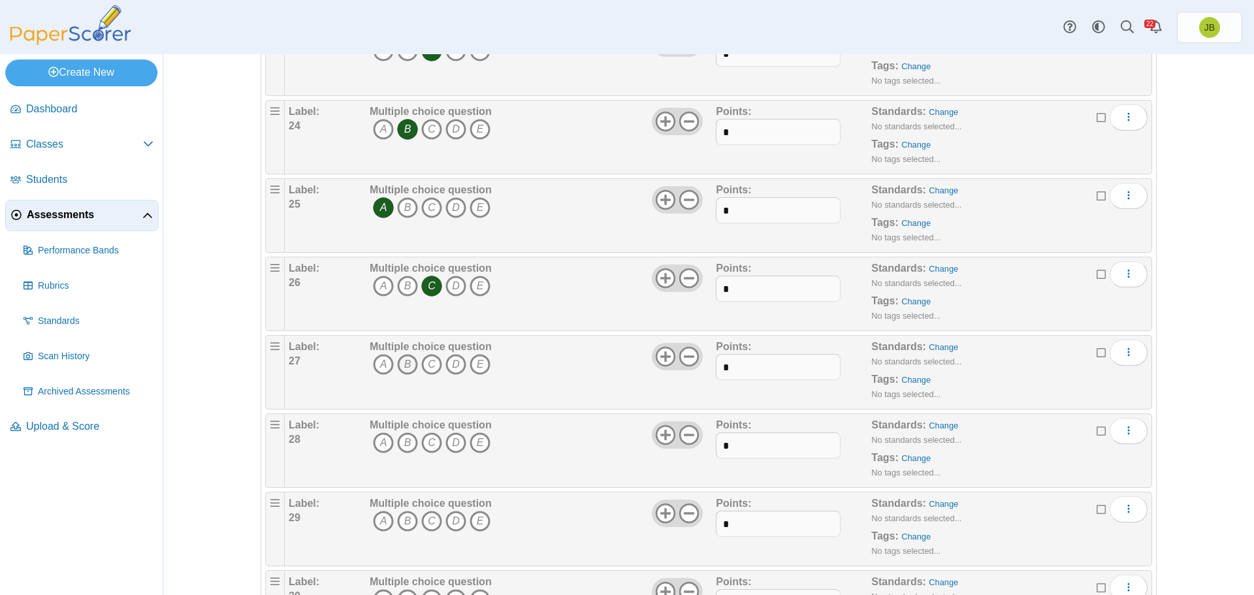
click at [401, 367] on icon "B" at bounding box center [407, 364] width 21 height 21
click at [398, 439] on icon "B" at bounding box center [407, 442] width 21 height 21
click at [453, 523] on icon "D" at bounding box center [455, 521] width 21 height 21
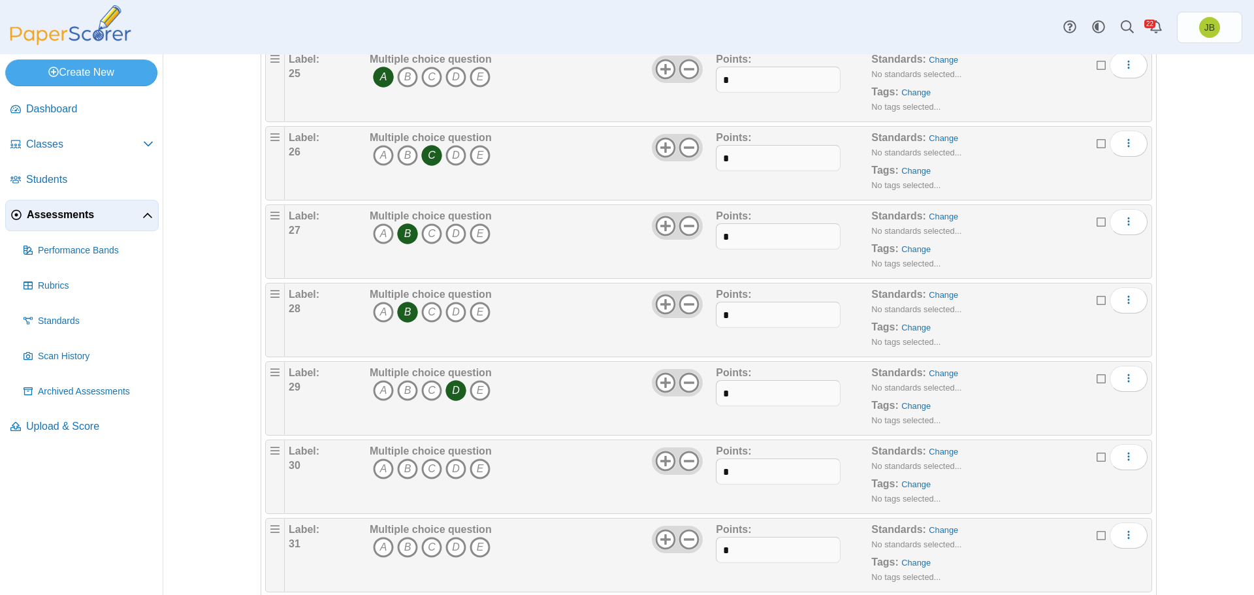
scroll to position [2155, 0]
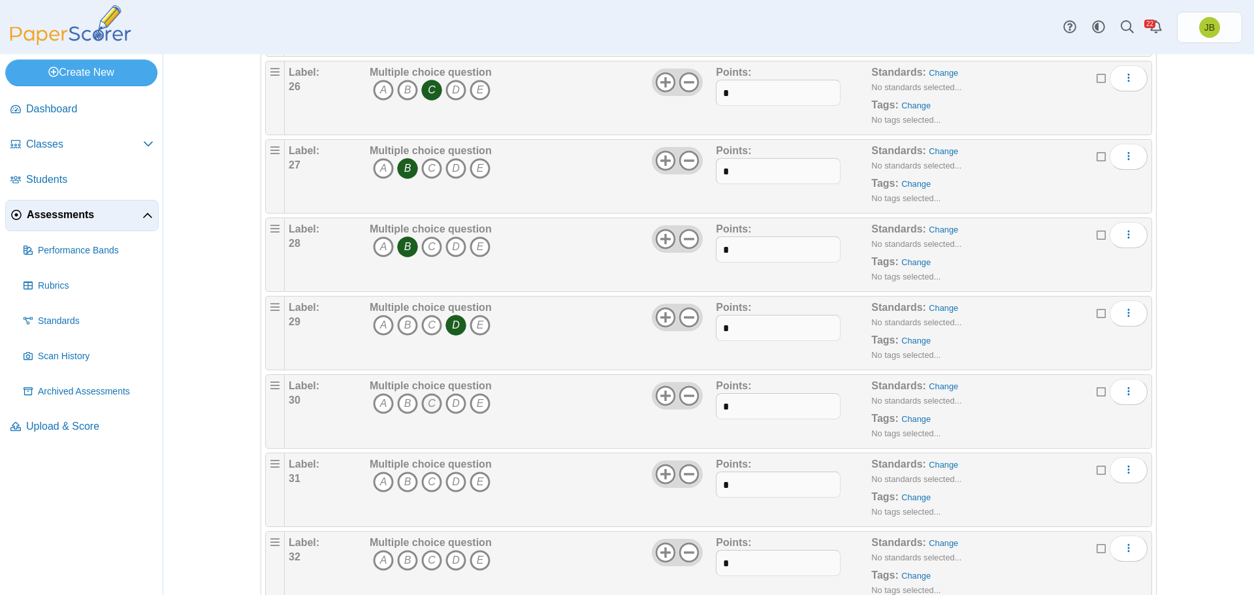
click at [428, 403] on icon "C" at bounding box center [431, 403] width 21 height 21
click at [382, 481] on icon "A" at bounding box center [383, 482] width 21 height 21
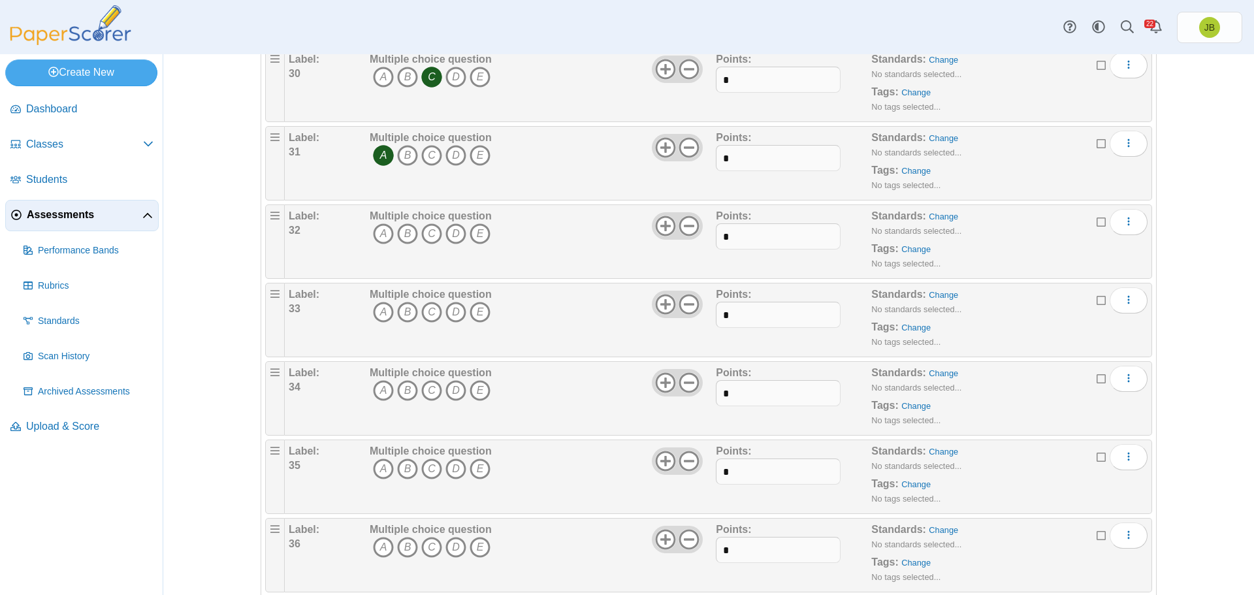
scroll to position [2547, 0]
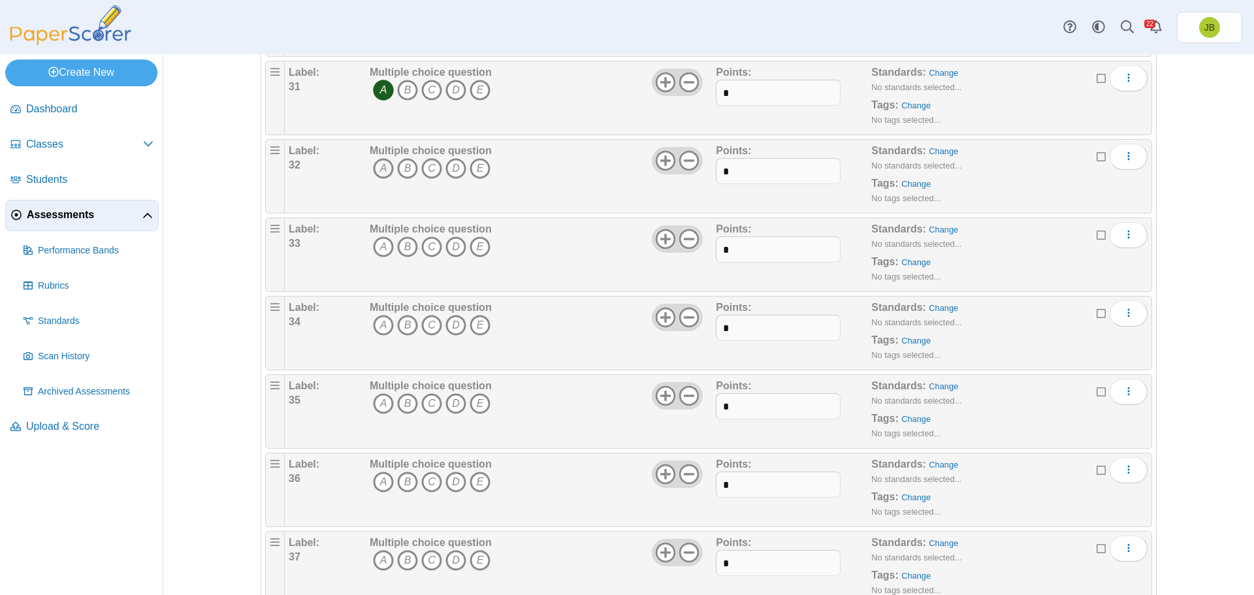
click at [379, 169] on icon "A" at bounding box center [383, 168] width 21 height 21
click at [402, 246] on icon "B" at bounding box center [407, 246] width 21 height 21
click at [451, 323] on icon "D" at bounding box center [455, 325] width 21 height 21
click at [377, 408] on icon "A" at bounding box center [383, 403] width 21 height 21
click at [374, 487] on icon "A" at bounding box center [383, 482] width 21 height 21
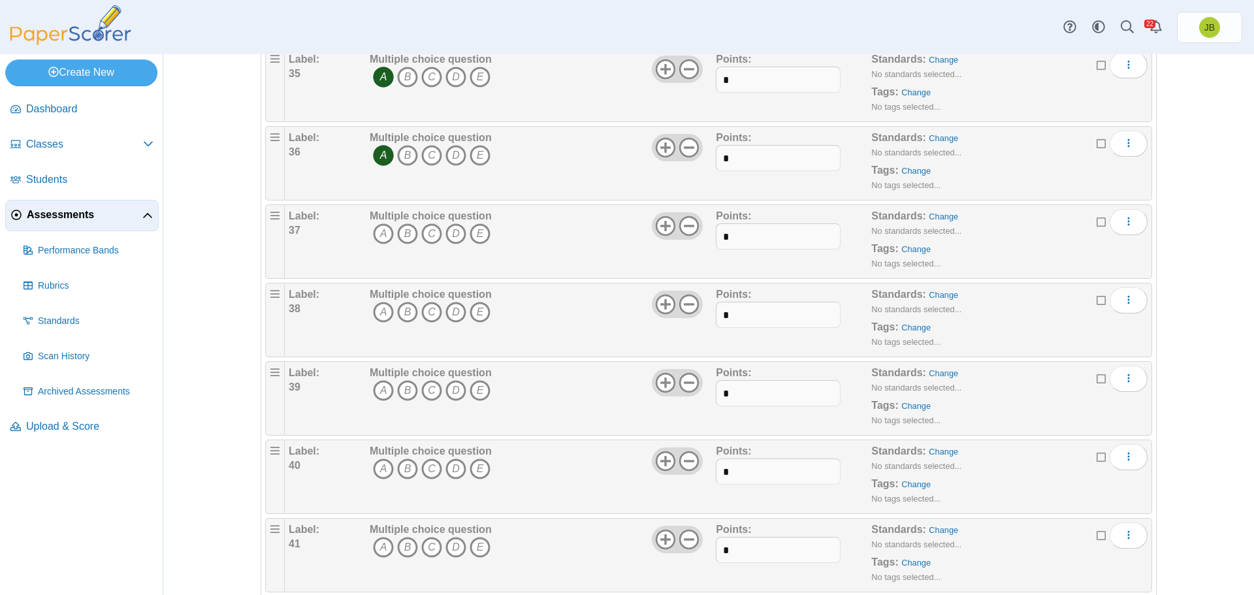
scroll to position [2939, 0]
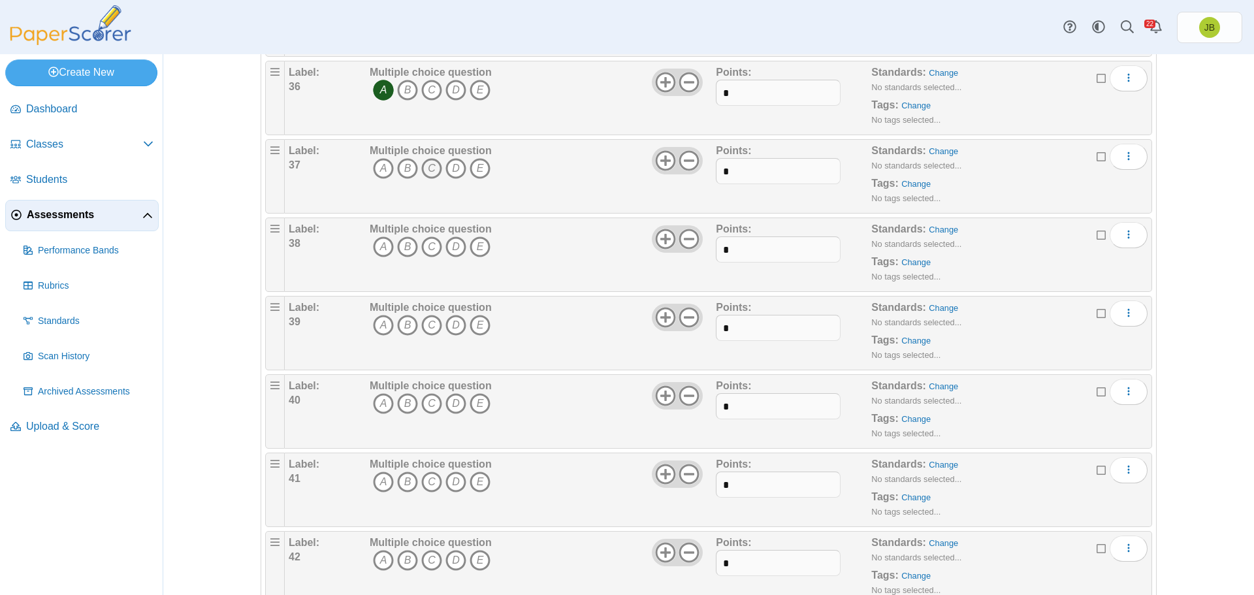
click at [429, 170] on icon "C" at bounding box center [431, 168] width 21 height 21
click at [377, 241] on icon "A" at bounding box center [383, 246] width 21 height 21
click at [400, 327] on icon "B" at bounding box center [407, 325] width 21 height 21
click at [427, 401] on icon "C" at bounding box center [431, 403] width 21 height 21
click at [375, 486] on icon "A" at bounding box center [383, 482] width 21 height 21
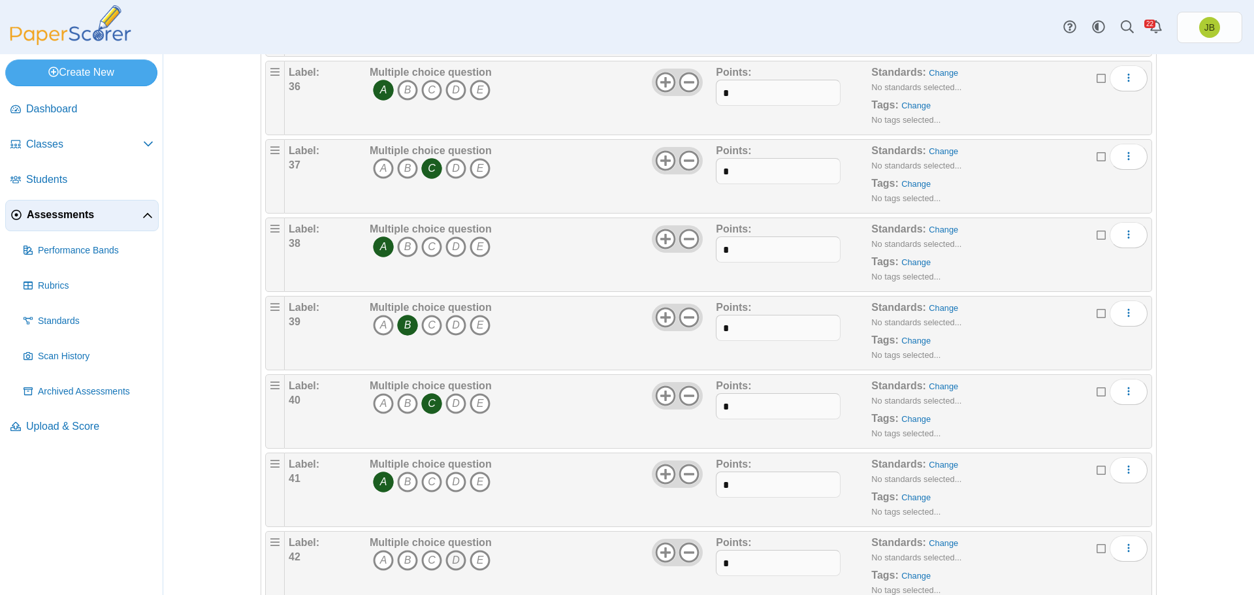
click at [451, 564] on icon "D" at bounding box center [455, 560] width 21 height 21
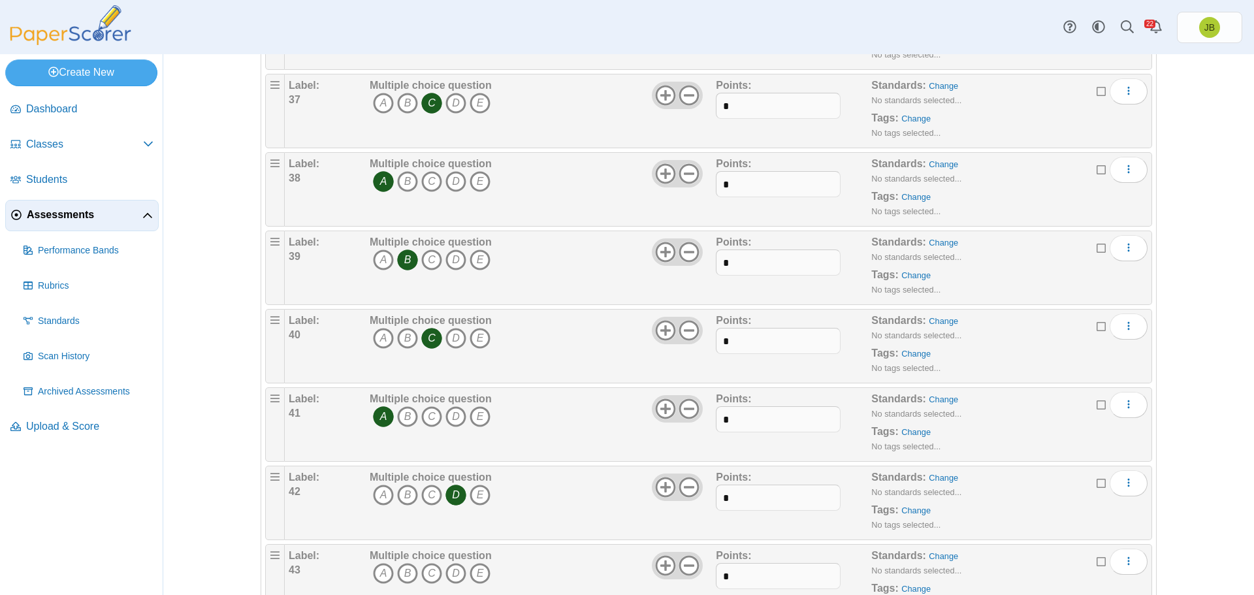
scroll to position [3136, 0]
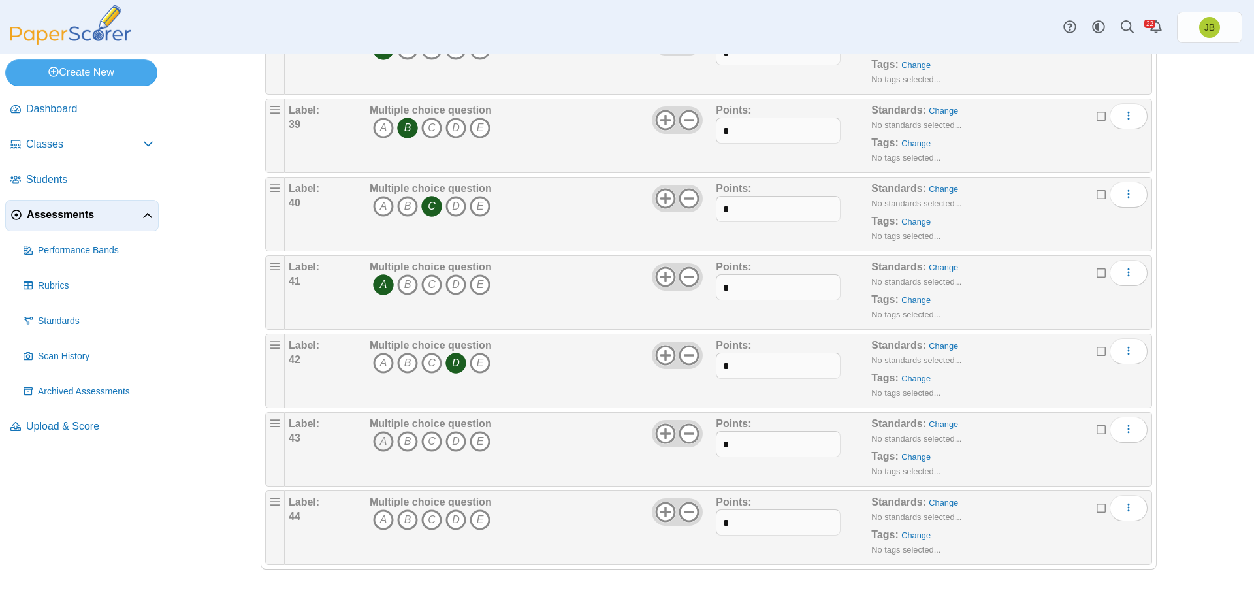
click at [378, 443] on icon "A" at bounding box center [383, 441] width 21 height 21
click at [386, 520] on icon "A" at bounding box center [383, 519] width 21 height 21
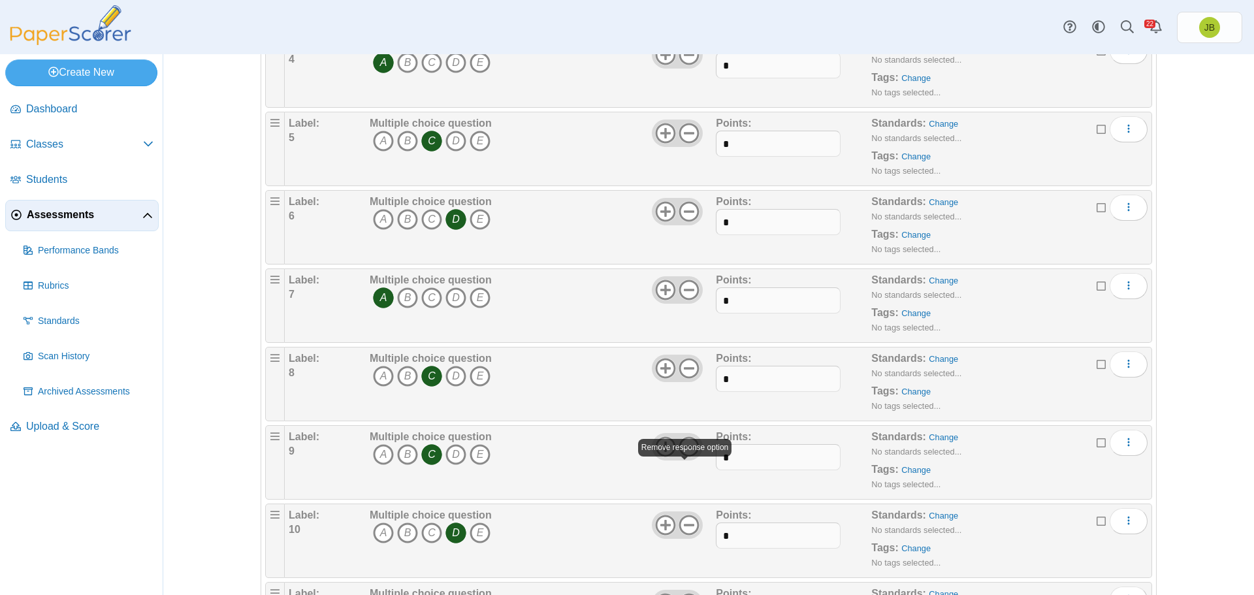
scroll to position [0, 0]
